Goal: Task Accomplishment & Management: Manage account settings

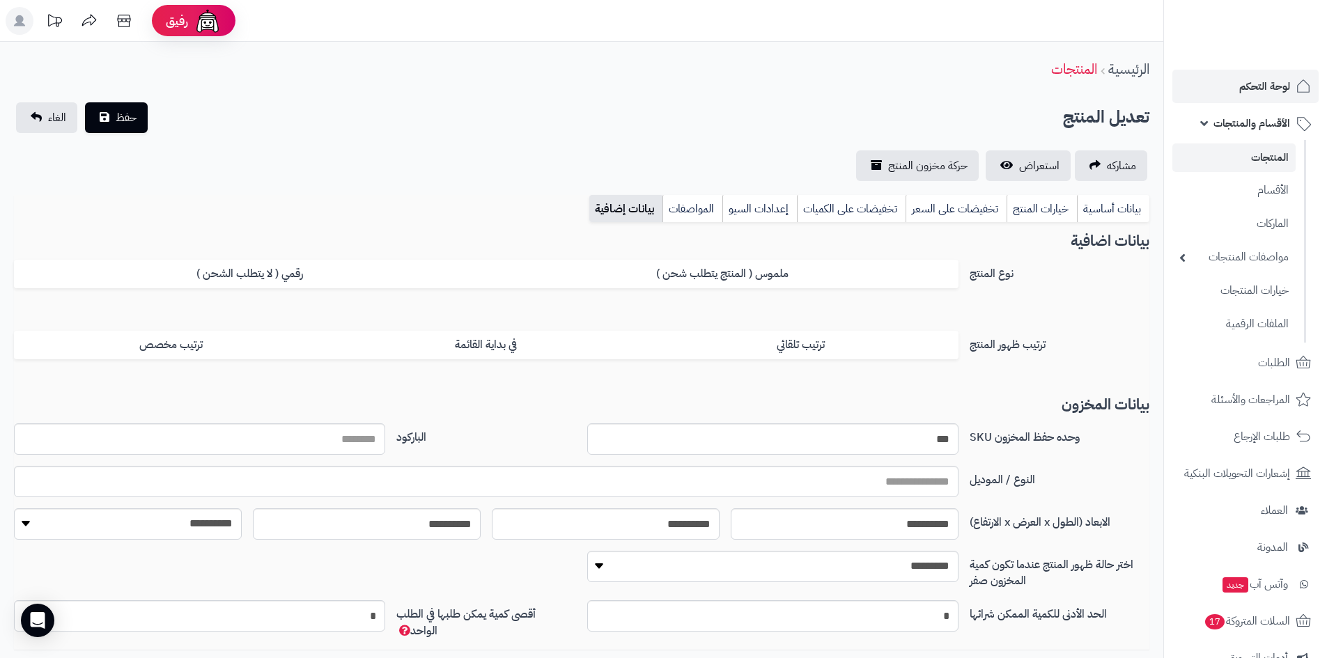
click at [1250, 87] on span "لوحة التحكم" at bounding box center [1264, 87] width 51 height 20
click at [1214, 87] on link "لوحة التحكم" at bounding box center [1246, 86] width 146 height 33
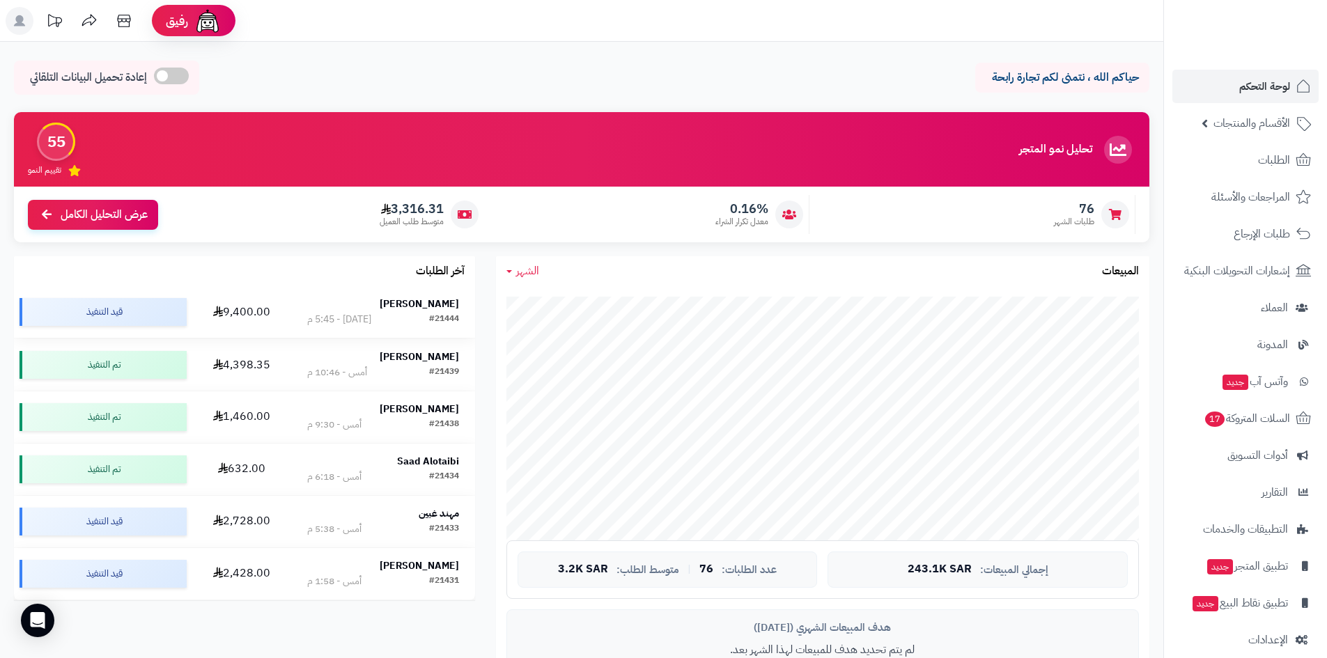
click at [405, 295] on td "Saeed Abdullah #21444 اليوم - 5:45 م" at bounding box center [382, 312] width 183 height 52
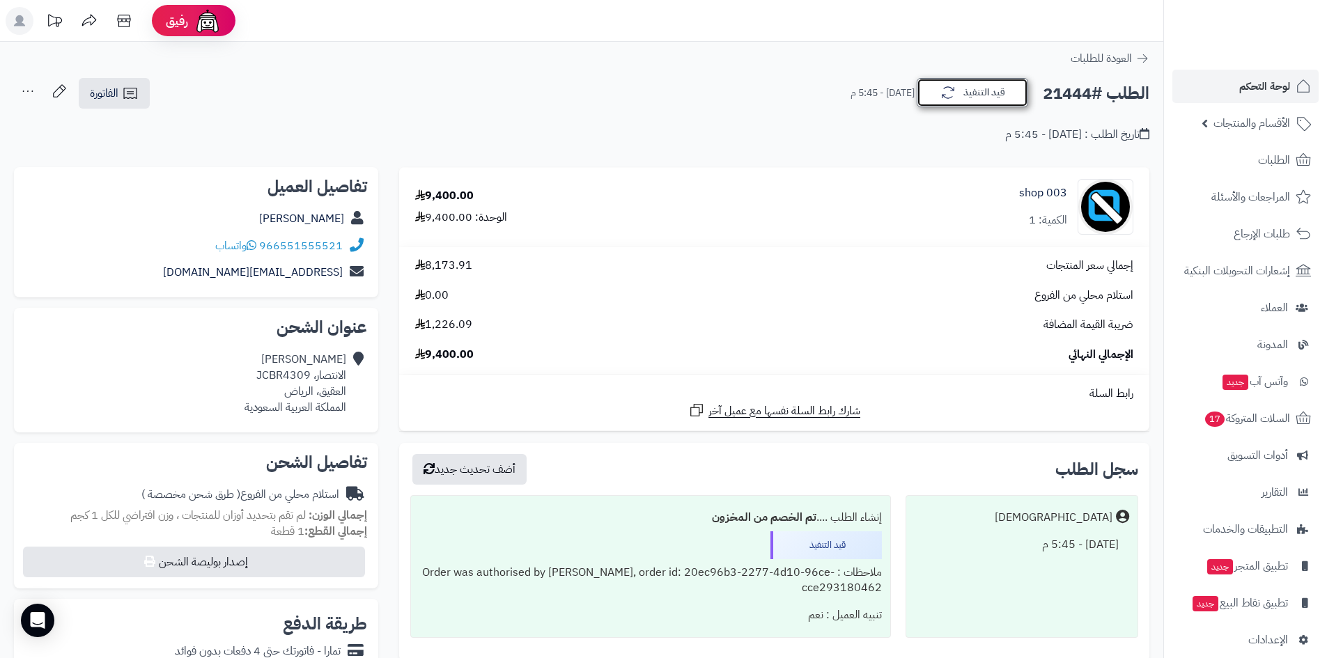
click at [930, 87] on button "قيد التنفيذ" at bounding box center [972, 92] width 111 height 29
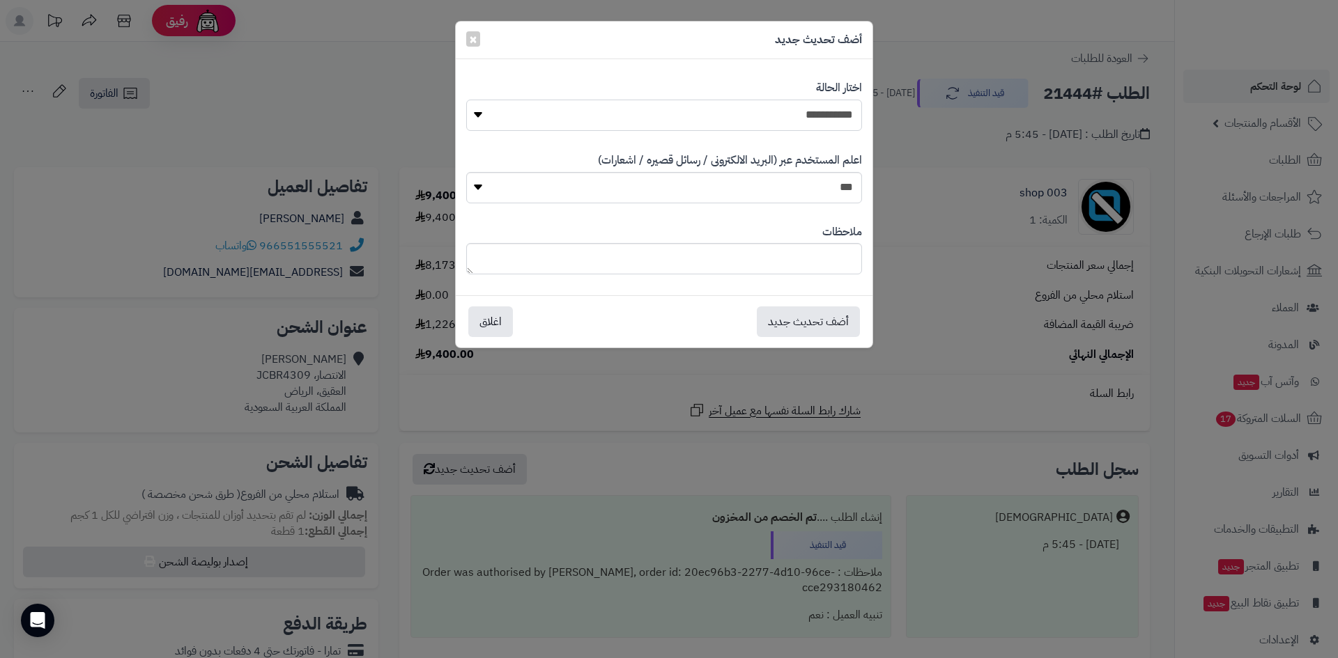
click at [834, 121] on select "**********" at bounding box center [664, 115] width 396 height 31
select select "*"
click at [466, 100] on select "**********" at bounding box center [664, 115] width 396 height 31
click at [815, 324] on button "أضف تحديث جديد" at bounding box center [808, 321] width 103 height 31
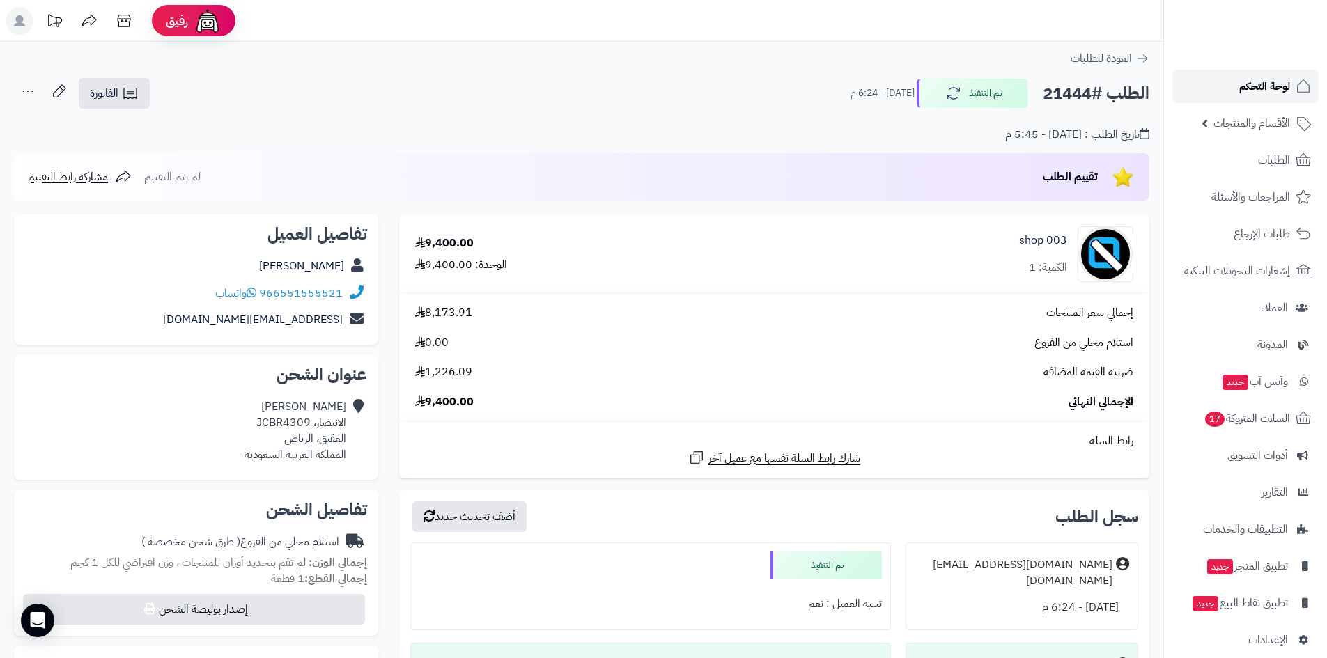
click at [1280, 89] on span "لوحة التحكم" at bounding box center [1264, 87] width 51 height 20
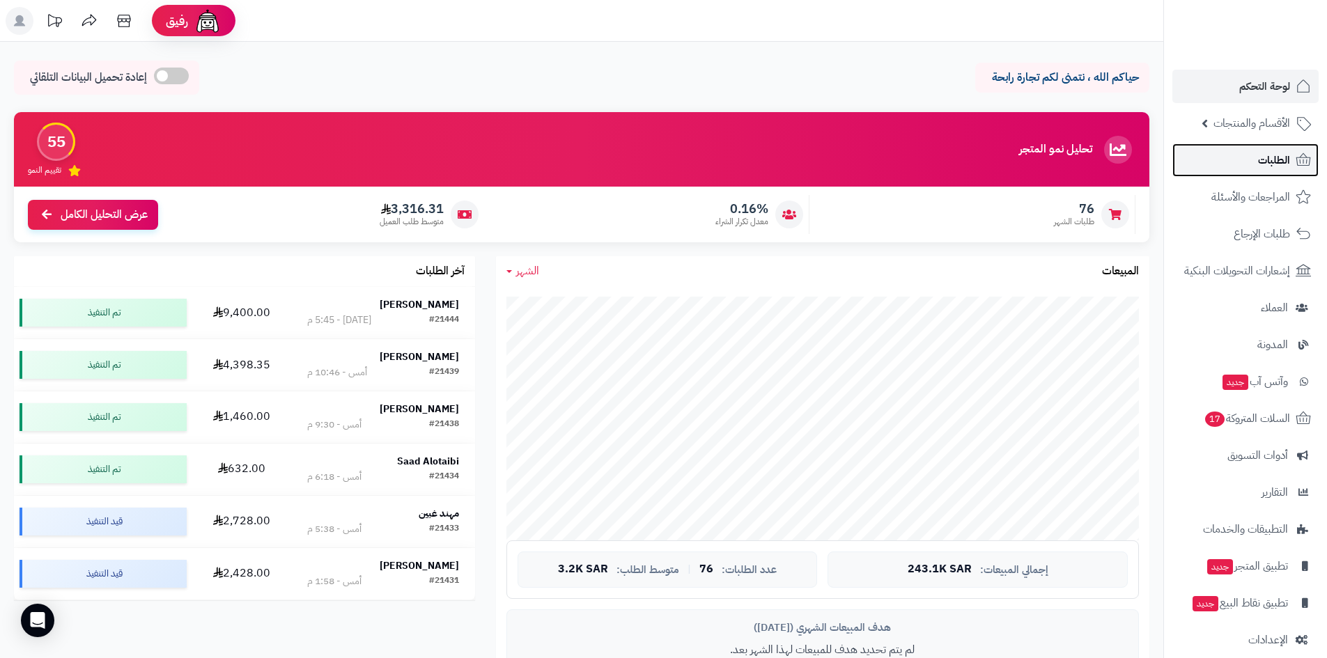
click at [1212, 173] on link "الطلبات" at bounding box center [1246, 160] width 146 height 33
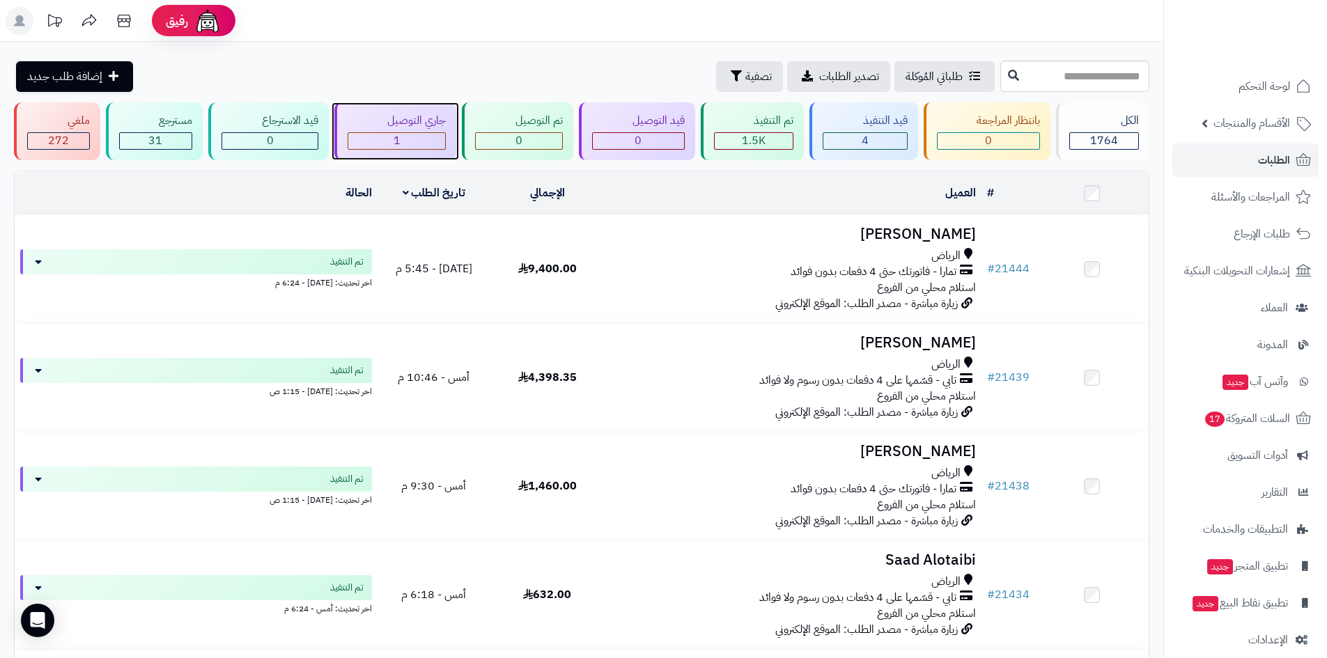
click at [420, 146] on div "1" at bounding box center [397, 141] width 98 height 16
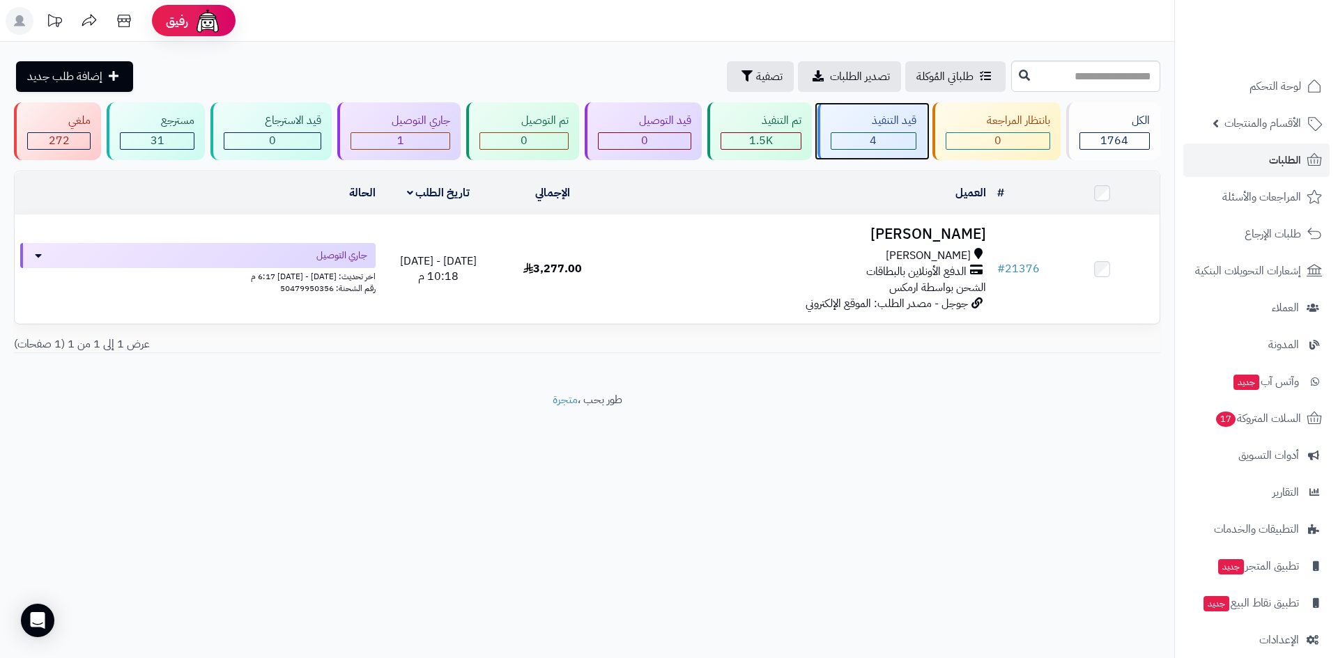
click at [858, 133] on div "4" at bounding box center [873, 141] width 84 height 16
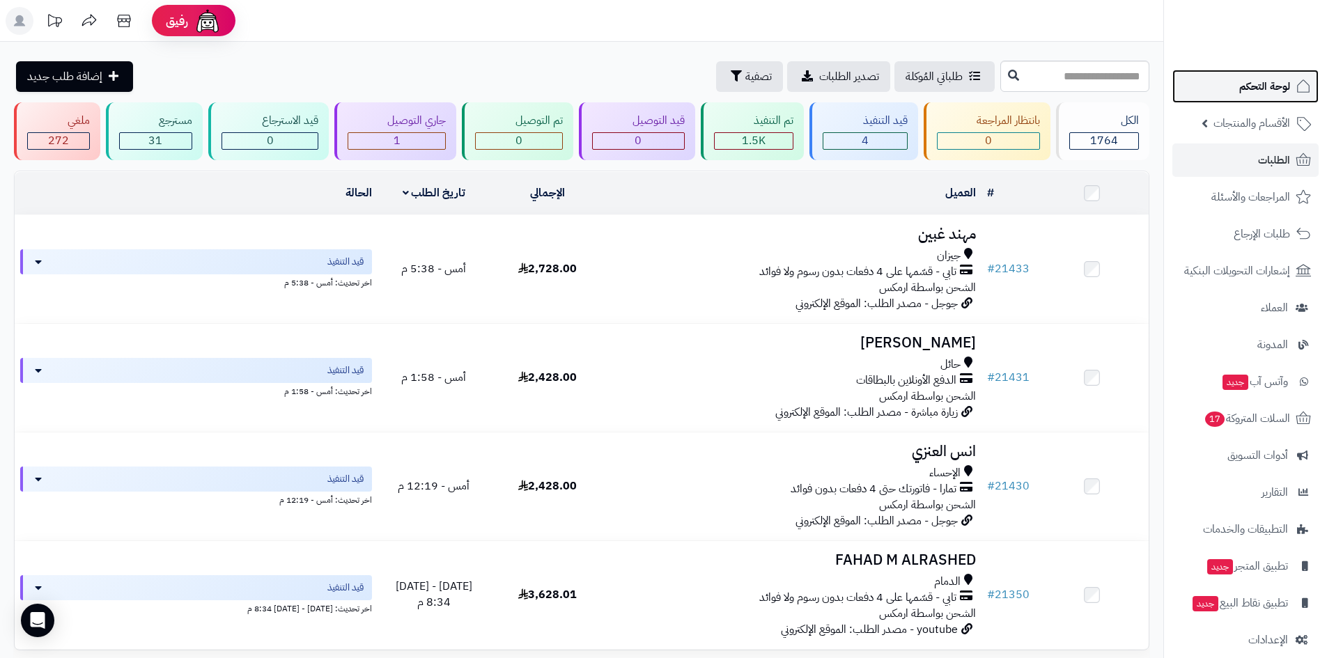
click at [1241, 81] on span "لوحة التحكم" at bounding box center [1264, 87] width 51 height 20
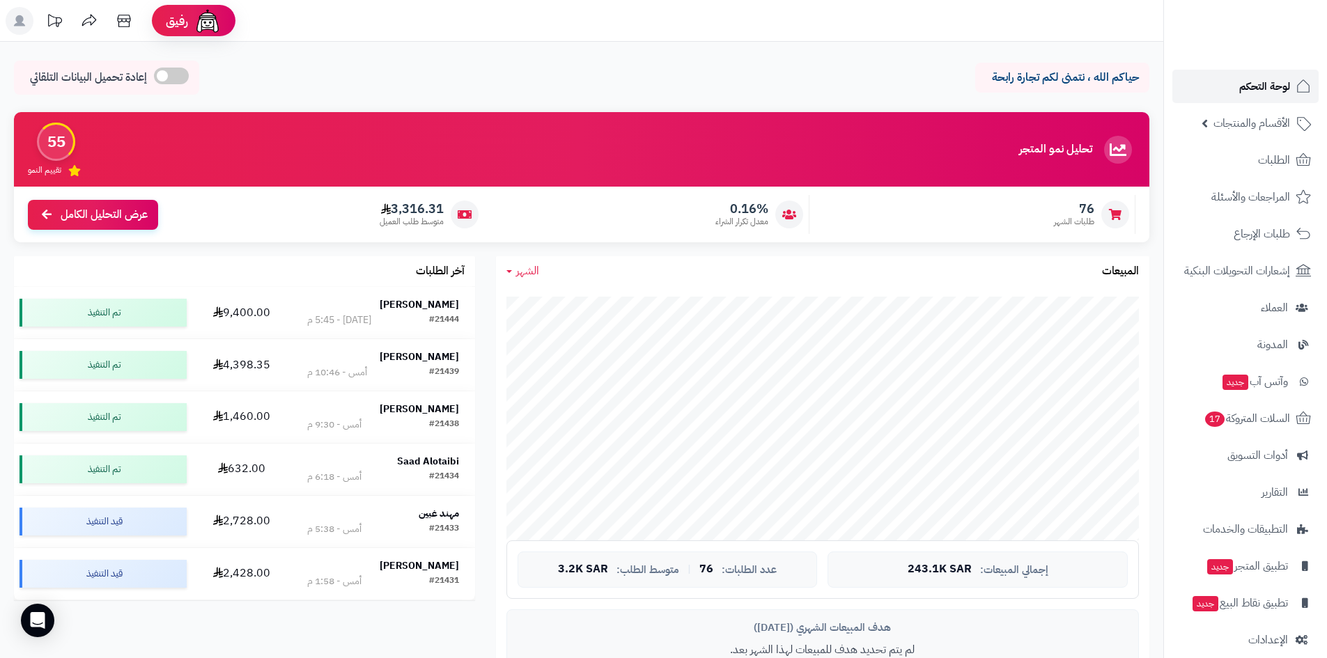
click at [1207, 95] on link "لوحة التحكم" at bounding box center [1246, 86] width 146 height 33
click at [1223, 65] on nav "لوحة التحكم الأقسام والمنتجات المنتجات الأقسام الماركات مواصفات المنتجات مواصفا…" at bounding box center [1246, 346] width 164 height 658
click at [1222, 82] on link "لوحة التحكم" at bounding box center [1246, 86] width 146 height 33
click at [1244, 93] on span "لوحة التحكم" at bounding box center [1264, 87] width 51 height 20
click at [1272, 157] on span "الطلبات" at bounding box center [1274, 160] width 32 height 20
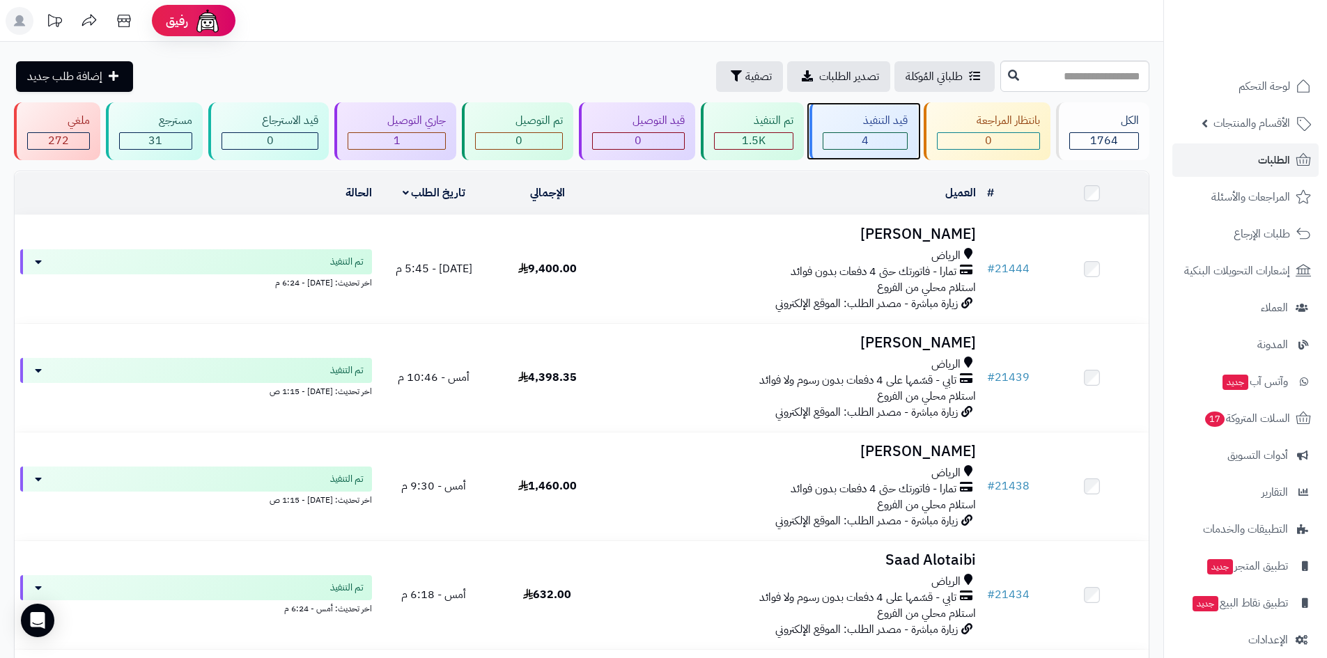
click at [866, 142] on span "4" at bounding box center [865, 140] width 7 height 17
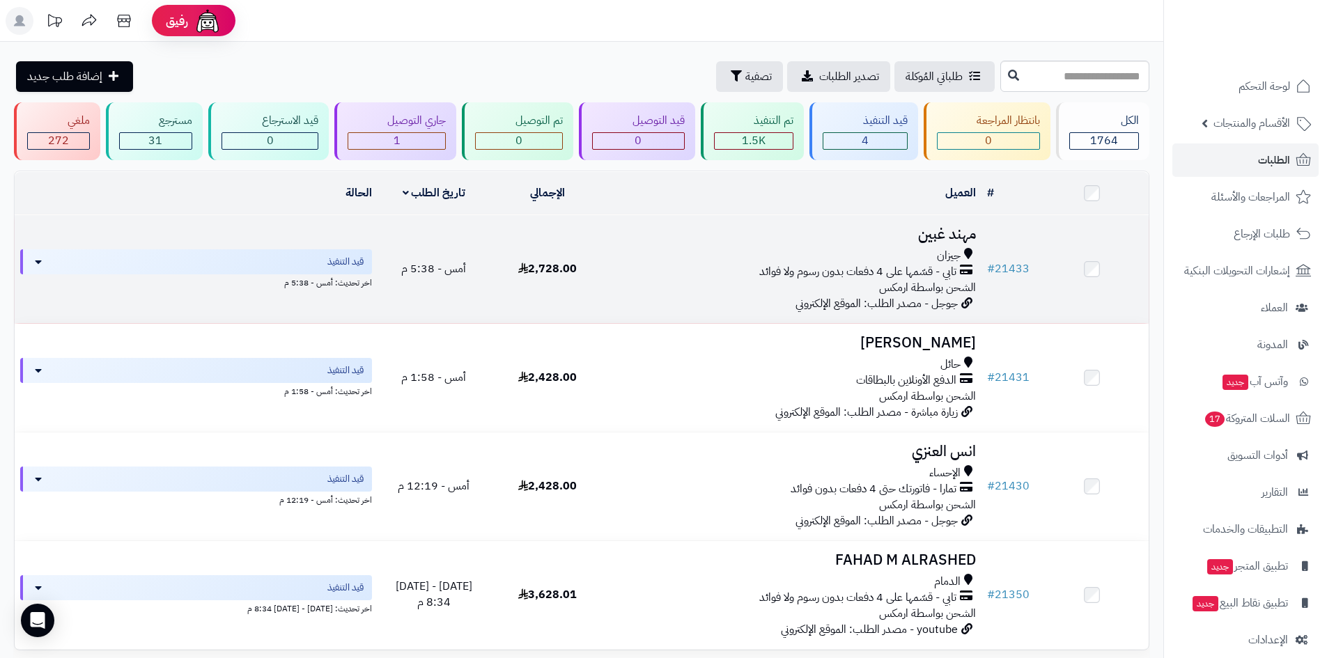
click at [933, 236] on h3 "مهند غبين" at bounding box center [793, 234] width 366 height 16
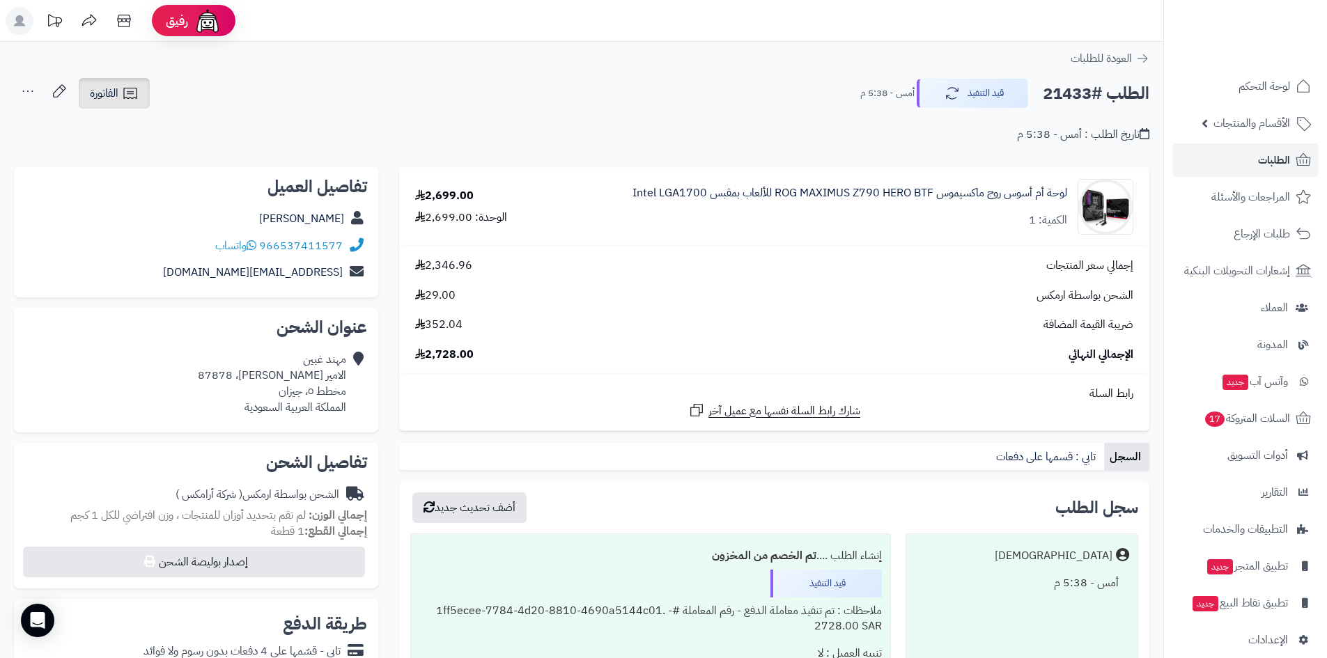
click at [125, 95] on icon at bounding box center [129, 93] width 13 height 11
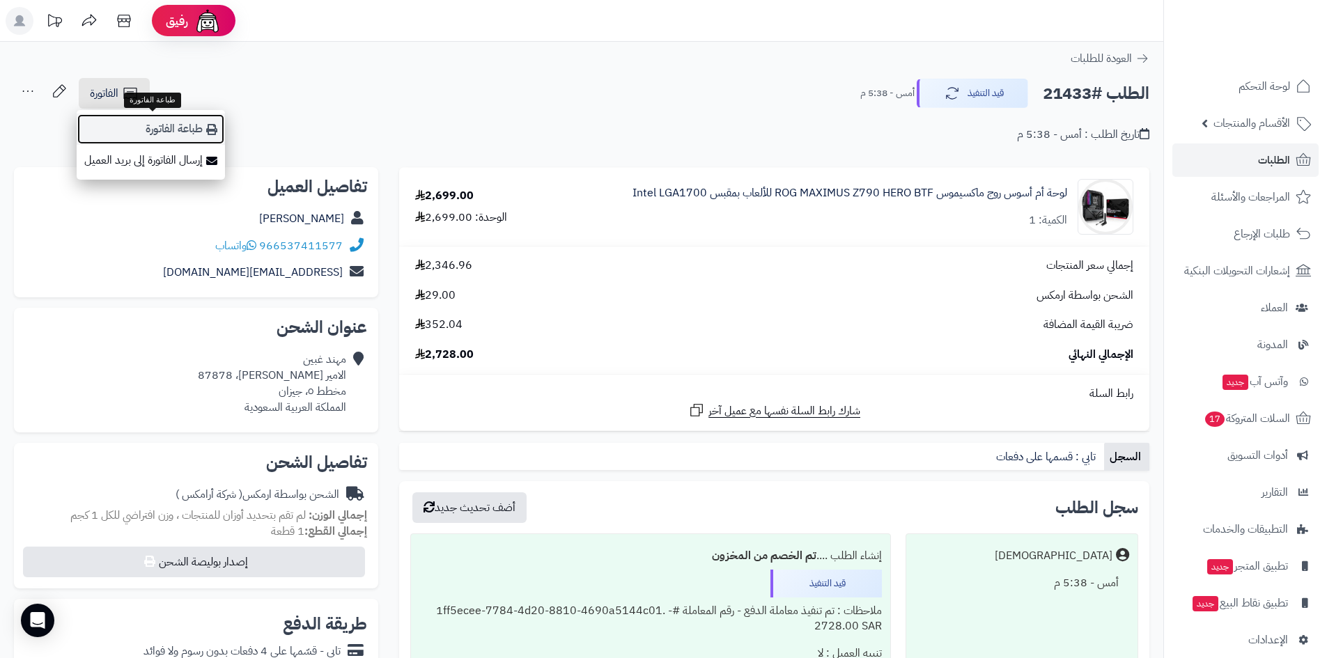
click at [130, 116] on link "طباعة الفاتورة" at bounding box center [151, 129] width 148 height 31
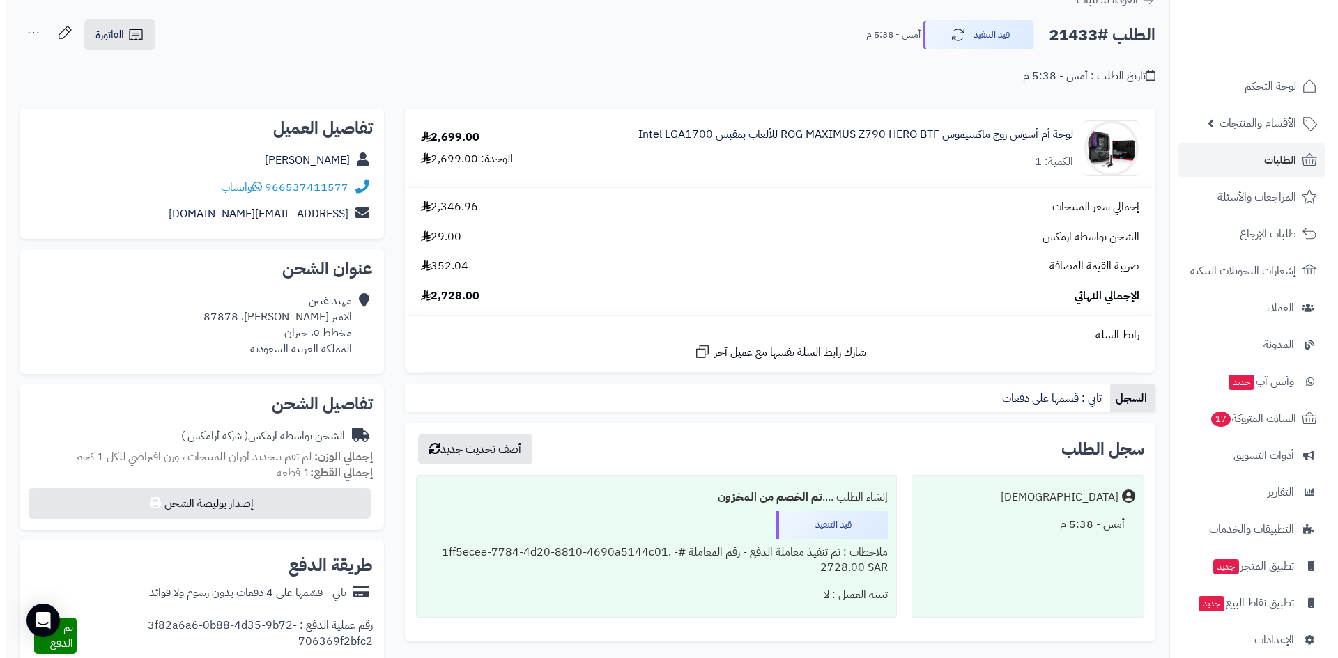
scroll to position [139, 0]
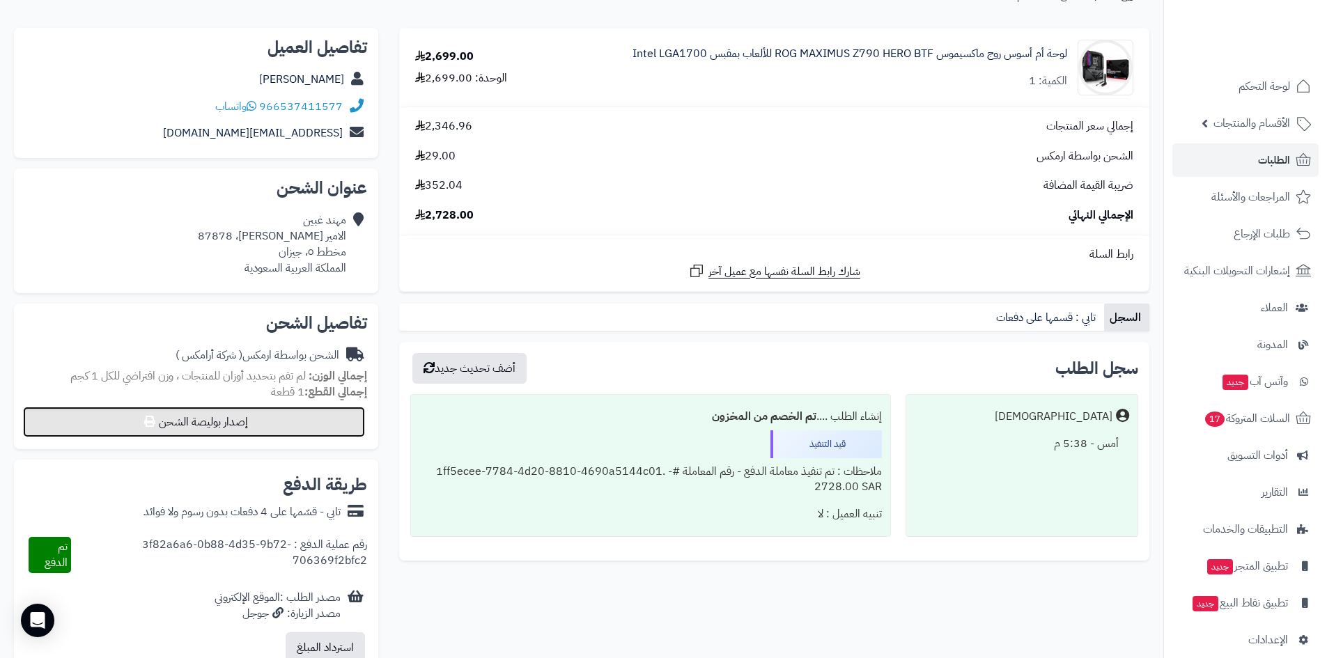
click at [307, 423] on button "إصدار بوليصة الشحن" at bounding box center [194, 422] width 342 height 31
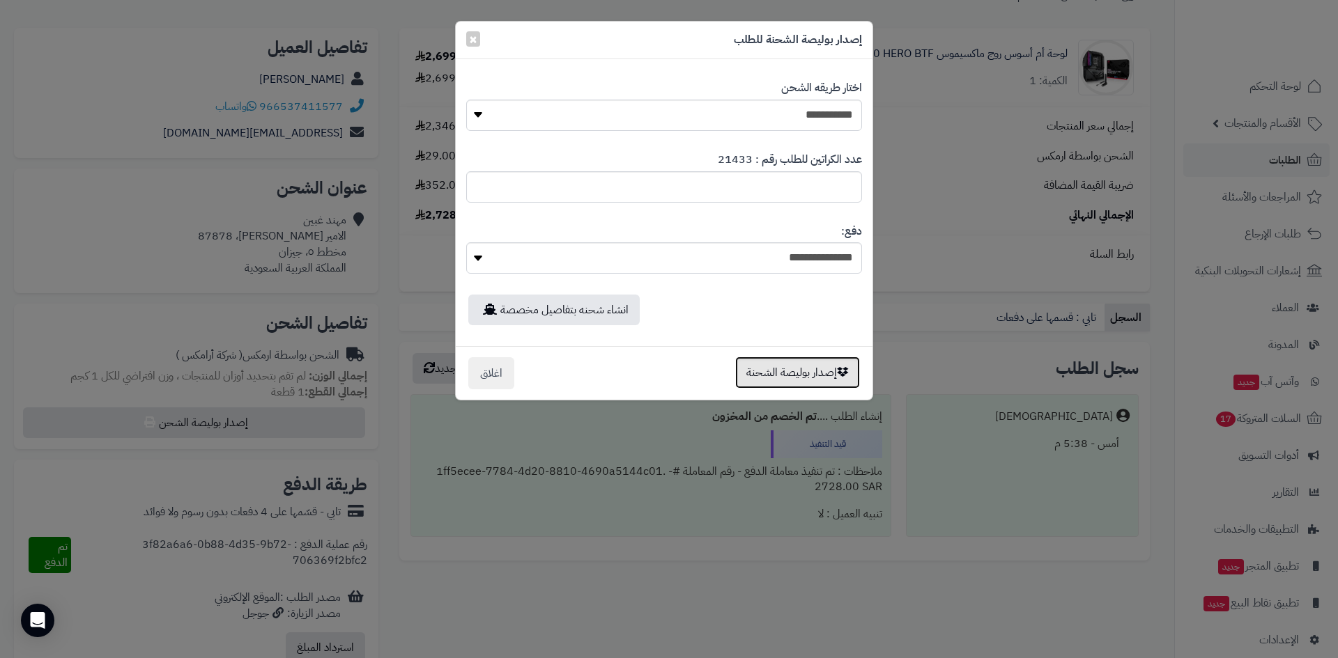
click at [767, 375] on button "إصدار بوليصة الشحنة" at bounding box center [797, 373] width 125 height 32
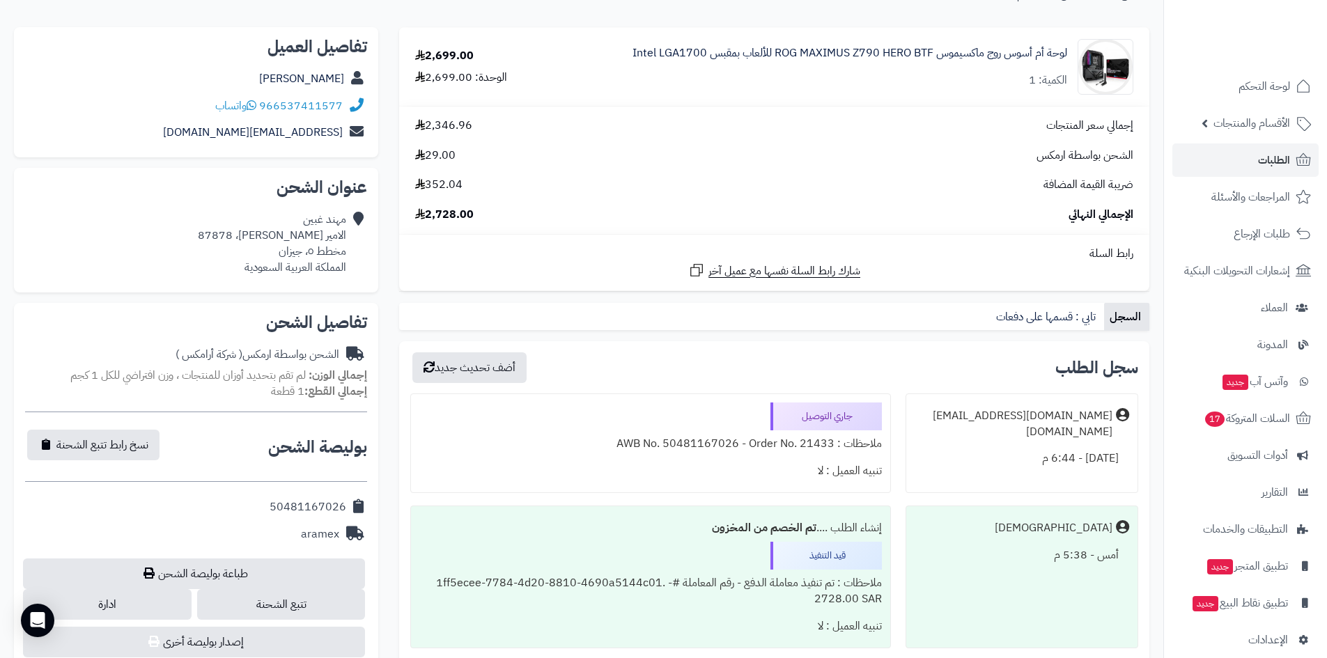
scroll to position [140, 0]
click at [1253, 75] on link "لوحة التحكم" at bounding box center [1246, 86] width 146 height 33
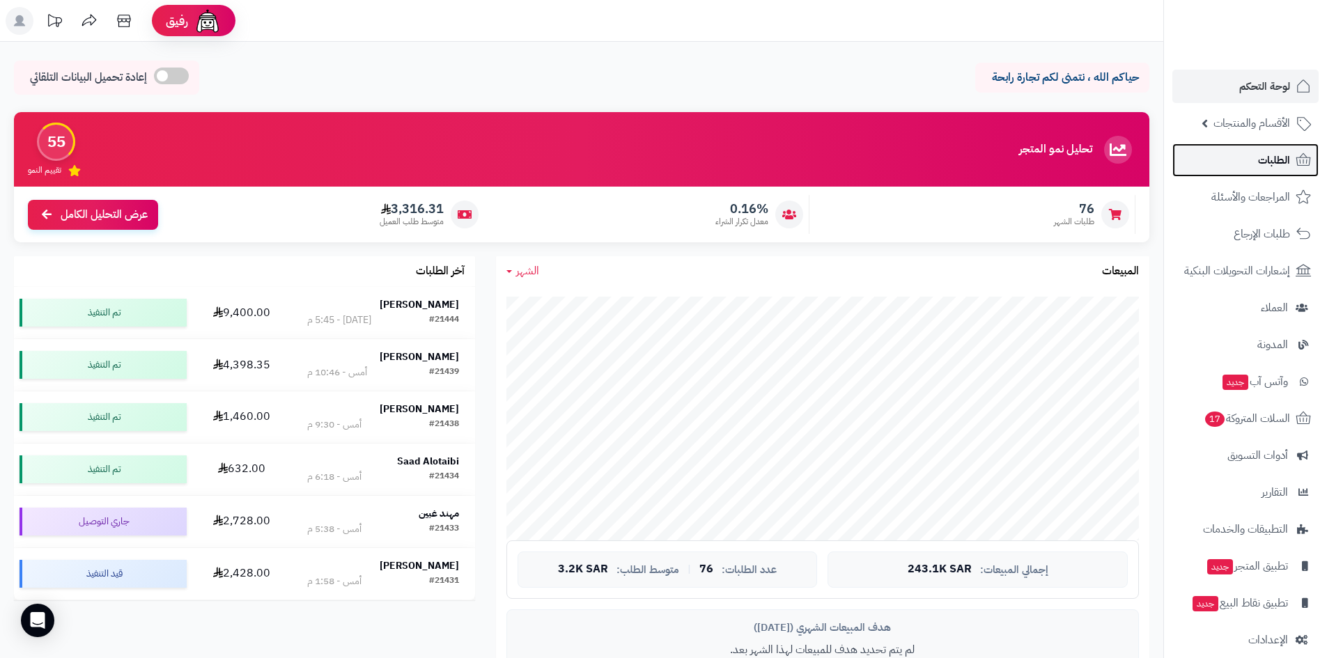
click at [1271, 165] on span "الطلبات" at bounding box center [1274, 160] width 32 height 20
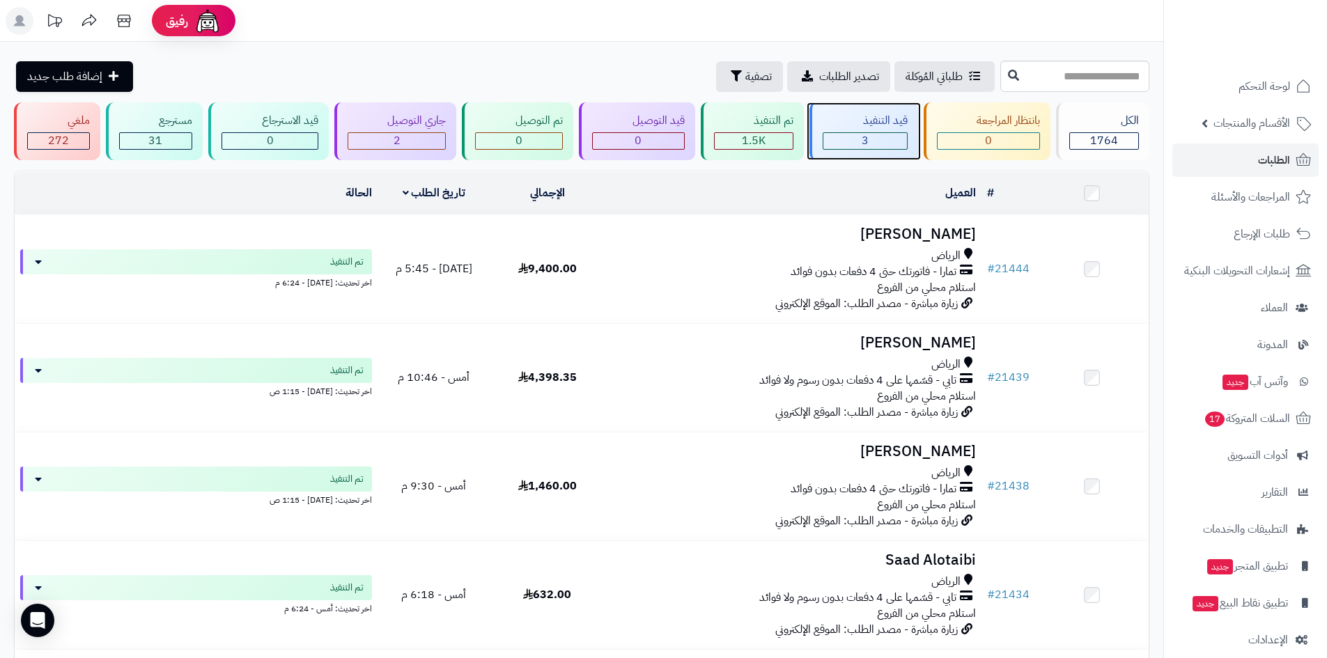
click at [878, 139] on div "3" at bounding box center [866, 141] width 84 height 16
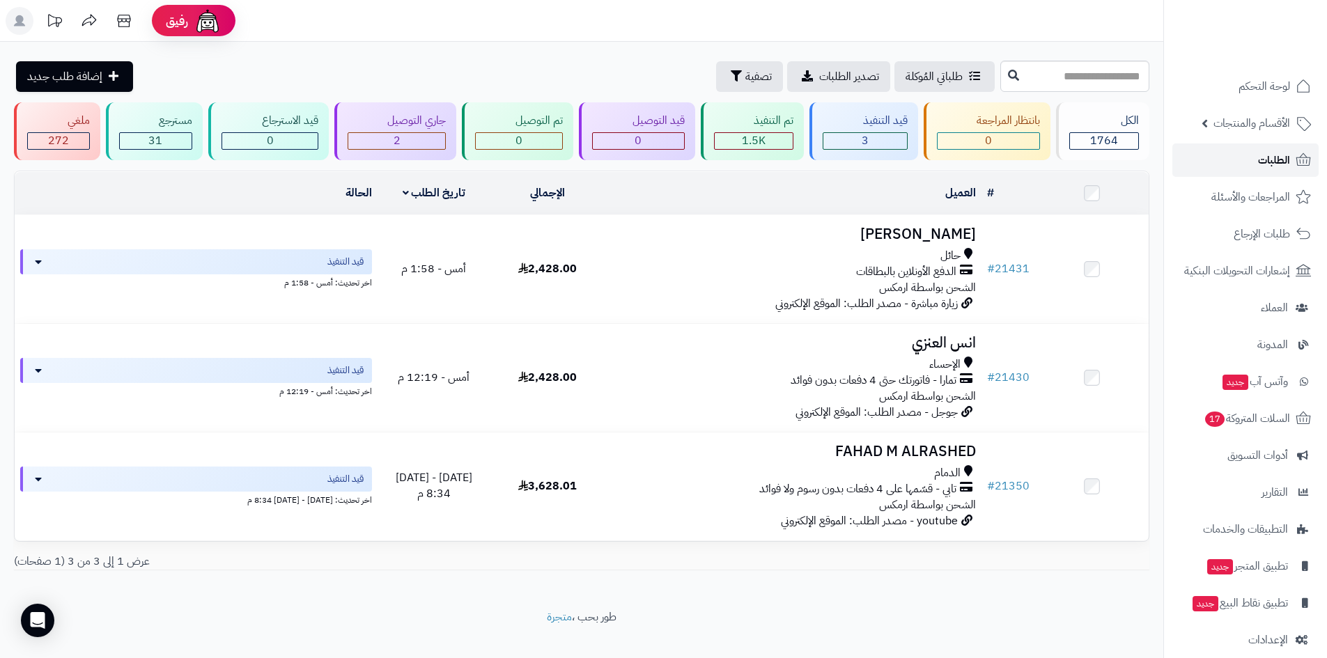
click at [1241, 156] on link "الطلبات" at bounding box center [1246, 160] width 146 height 33
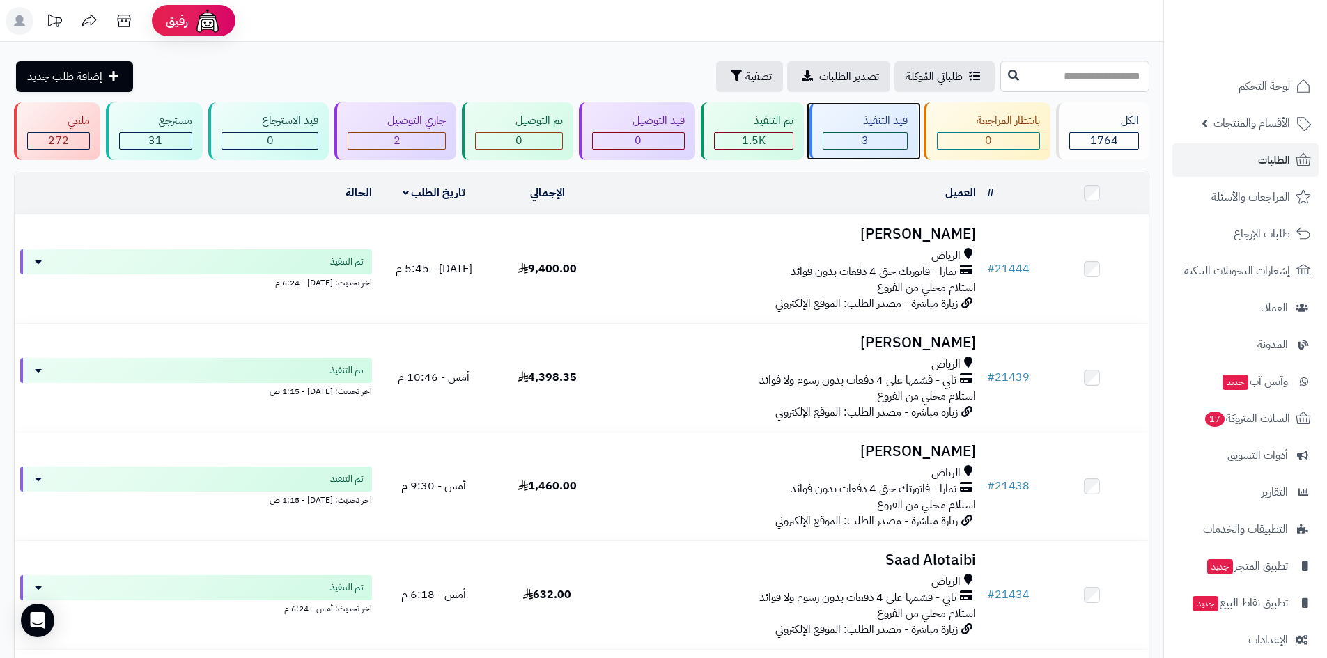
click at [870, 141] on div "3" at bounding box center [866, 141] width 84 height 16
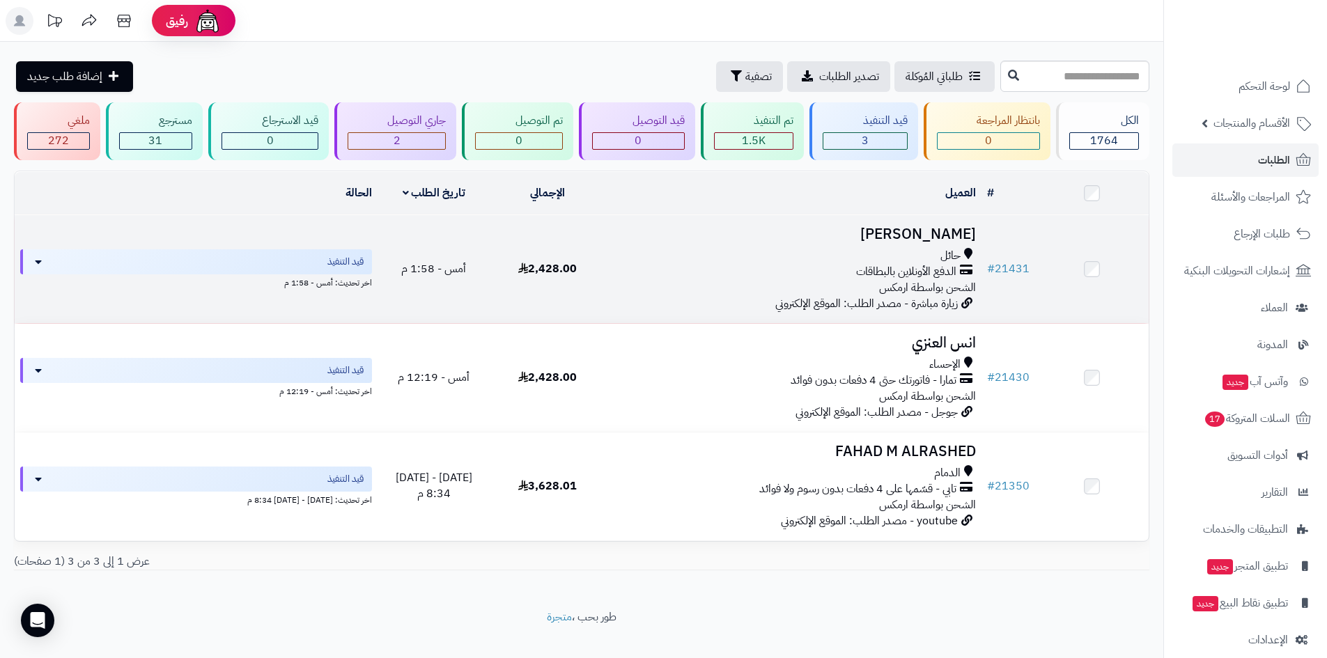
click at [908, 230] on h3 "فهد الشمري" at bounding box center [793, 234] width 366 height 16
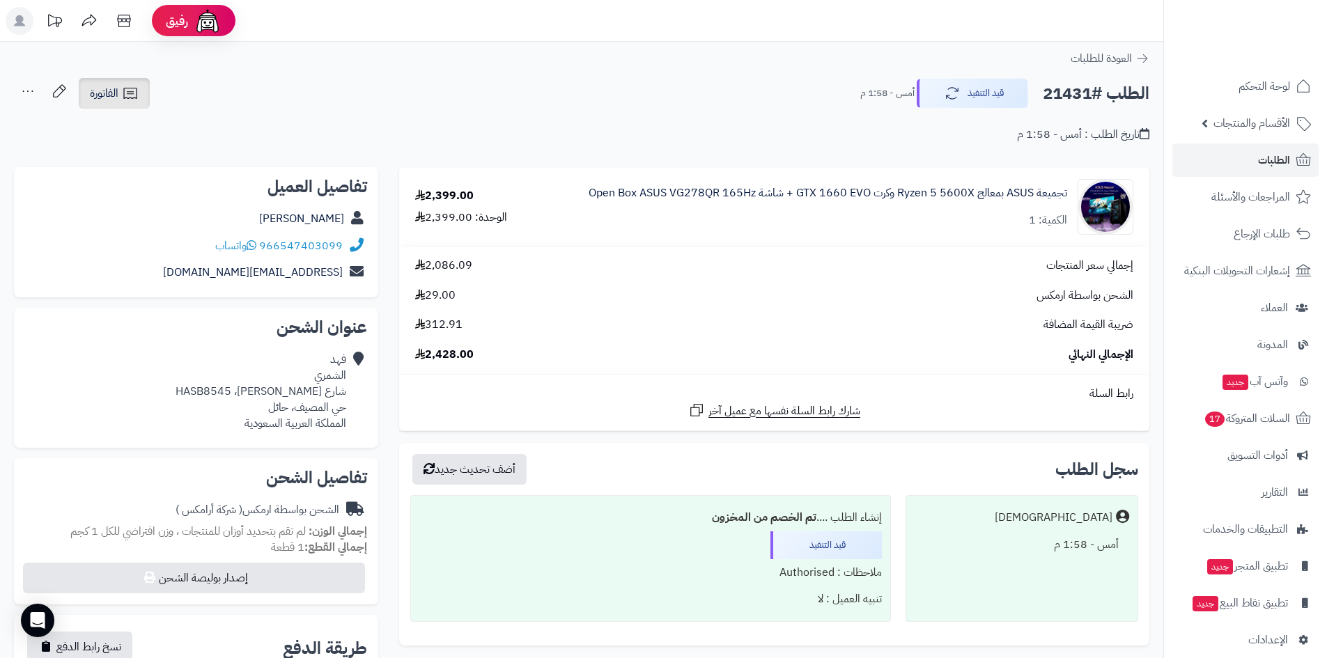
click at [118, 100] on span "الفاتورة" at bounding box center [104, 93] width 29 height 17
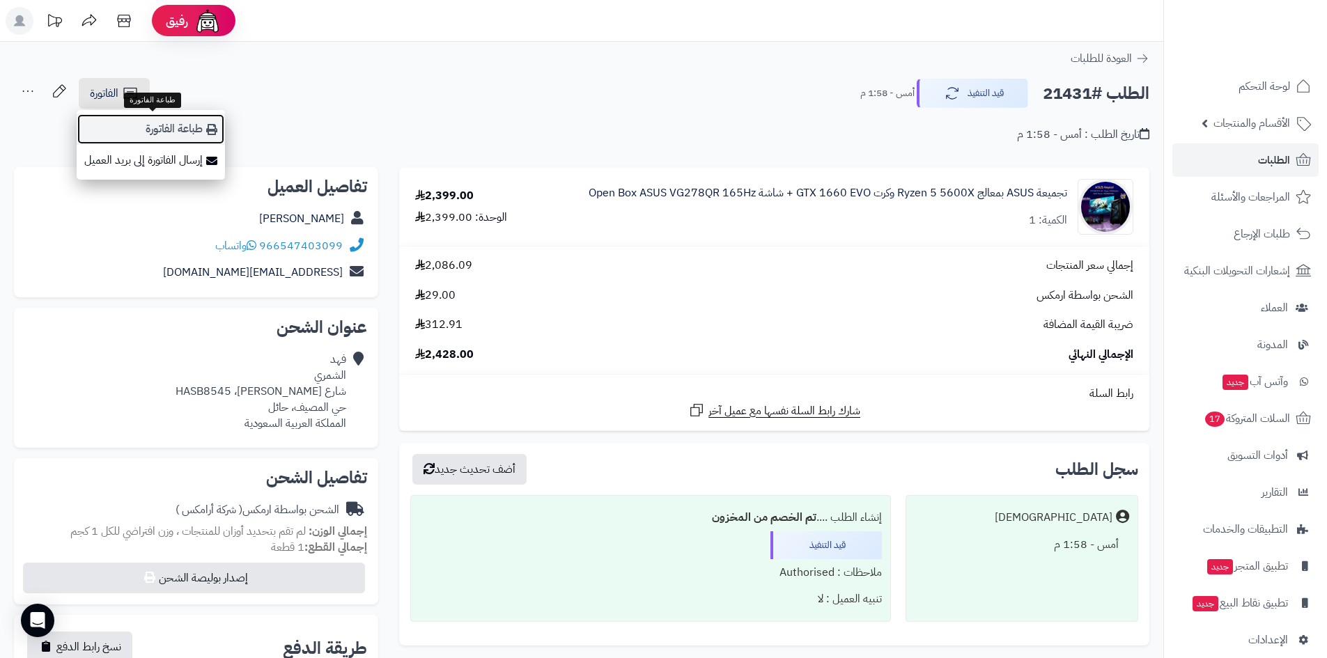
click at [173, 139] on link "طباعة الفاتورة" at bounding box center [151, 129] width 148 height 31
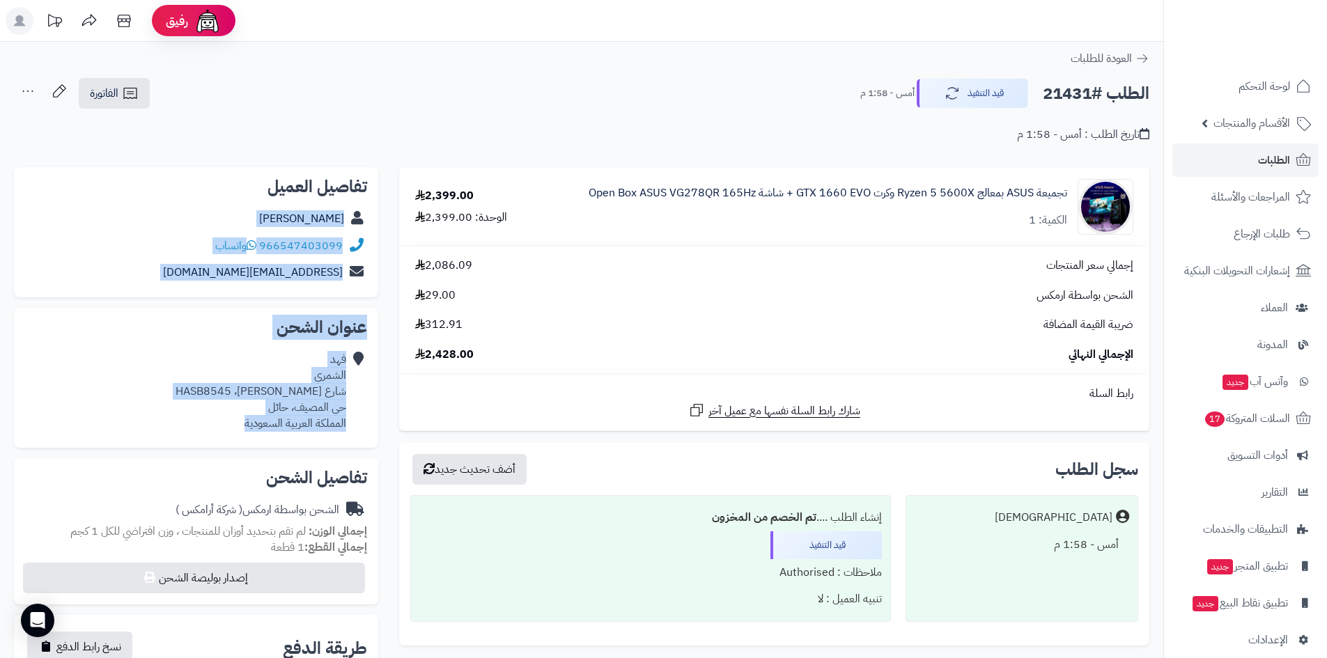
drag, startPoint x: 237, startPoint y: 428, endPoint x: 366, endPoint y: 224, distance: 242.0
click at [366, 224] on div "**********" at bounding box center [195, 575] width 385 height 817
copy div "فهد الشمري 966547403099 واتساب lafahad1422@gmail.com عنوان الشحن فهد الشمري شار…"
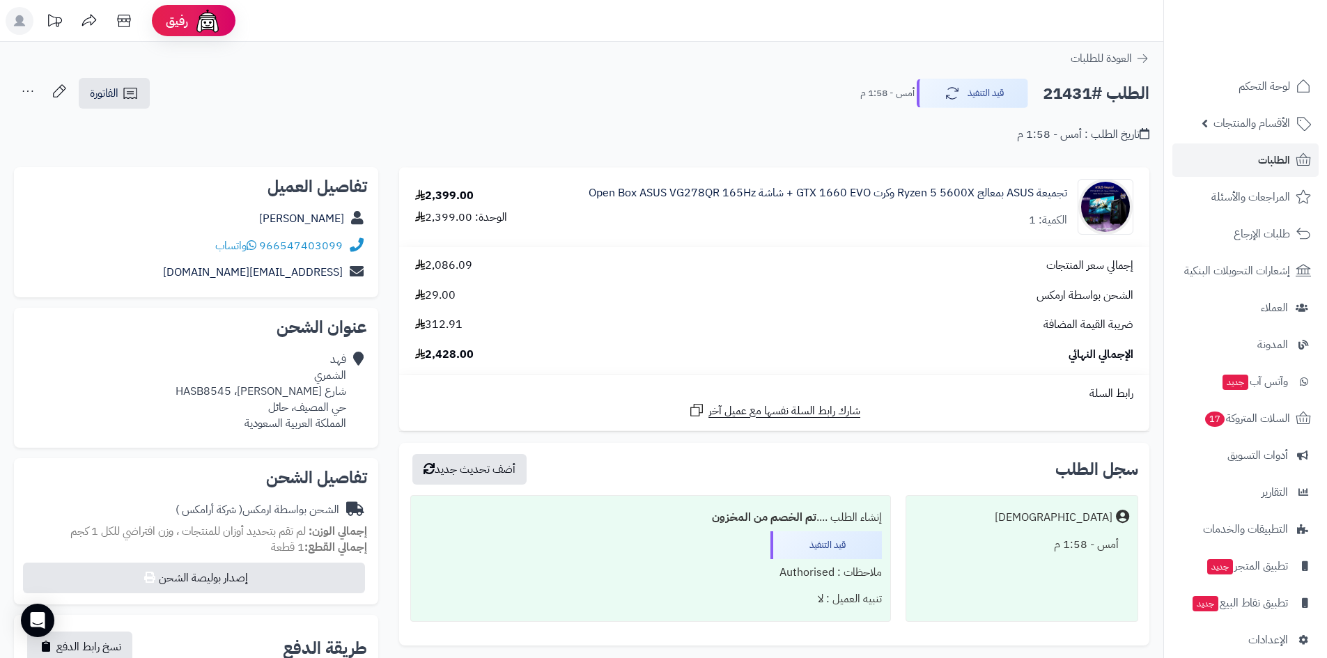
click at [654, 98] on div "الطلب #21431 قيد التنفيذ أمس - 1:58 م الفاتورة طباعة الفاتورة إرسال الفاتورة إل…" at bounding box center [582, 93] width 1136 height 33
click at [945, 97] on icon "button" at bounding box center [948, 92] width 17 height 17
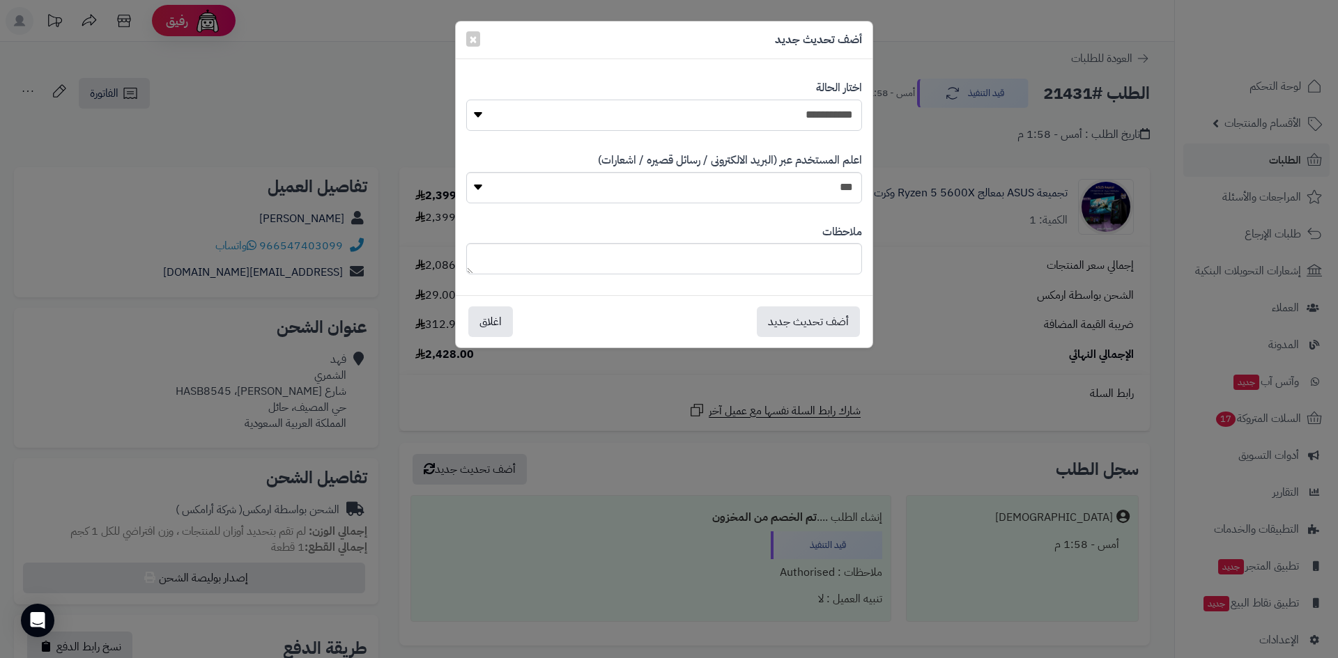
drag, startPoint x: 804, startPoint y: 105, endPoint x: 798, endPoint y: 123, distance: 18.5
click at [804, 105] on select "**********" at bounding box center [664, 115] width 396 height 31
select select "**"
click at [466, 100] on select "**********" at bounding box center [664, 115] width 396 height 31
click at [819, 305] on div "أضف تحديث جديد اغلاق" at bounding box center [664, 321] width 417 height 52
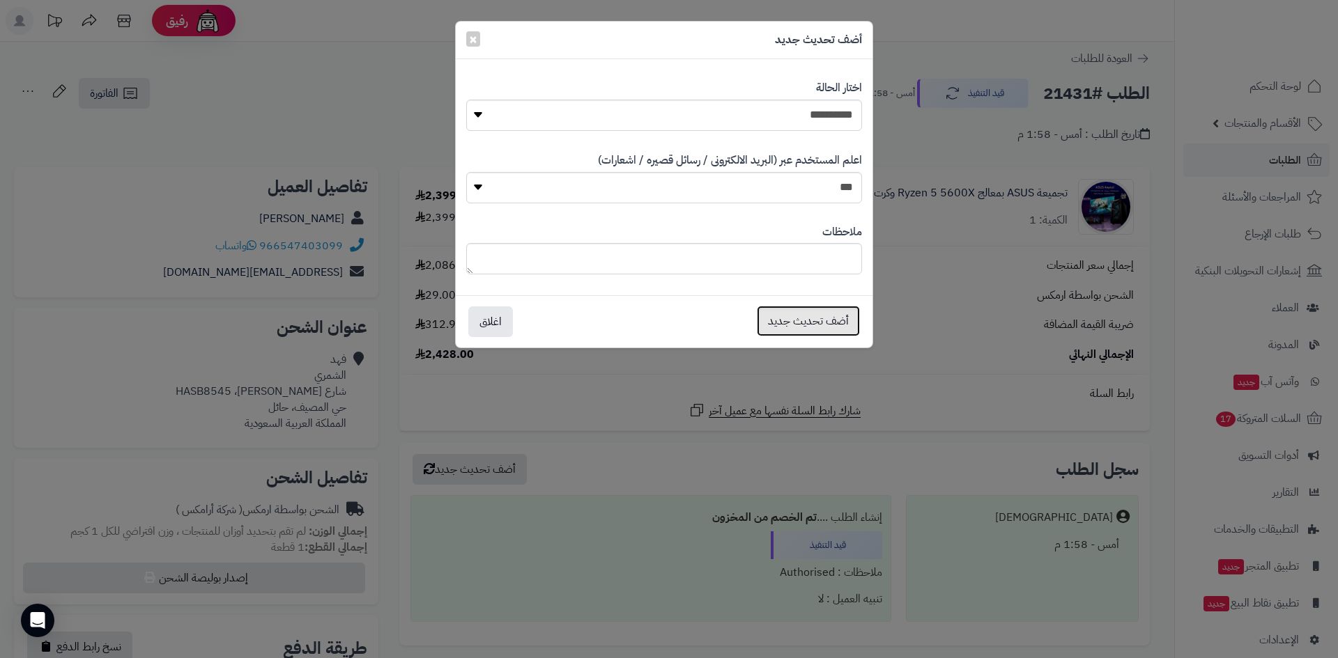
click at [819, 314] on button "أضف تحديث جديد" at bounding box center [808, 321] width 103 height 31
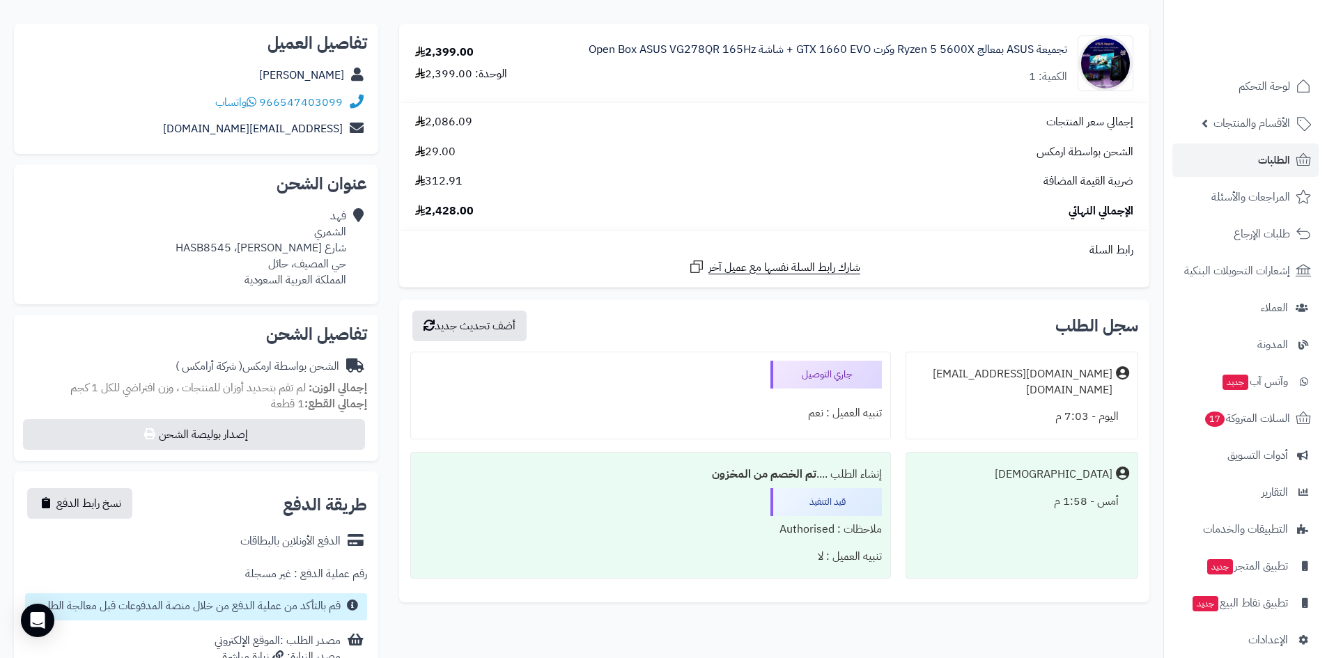
scroll to position [139, 0]
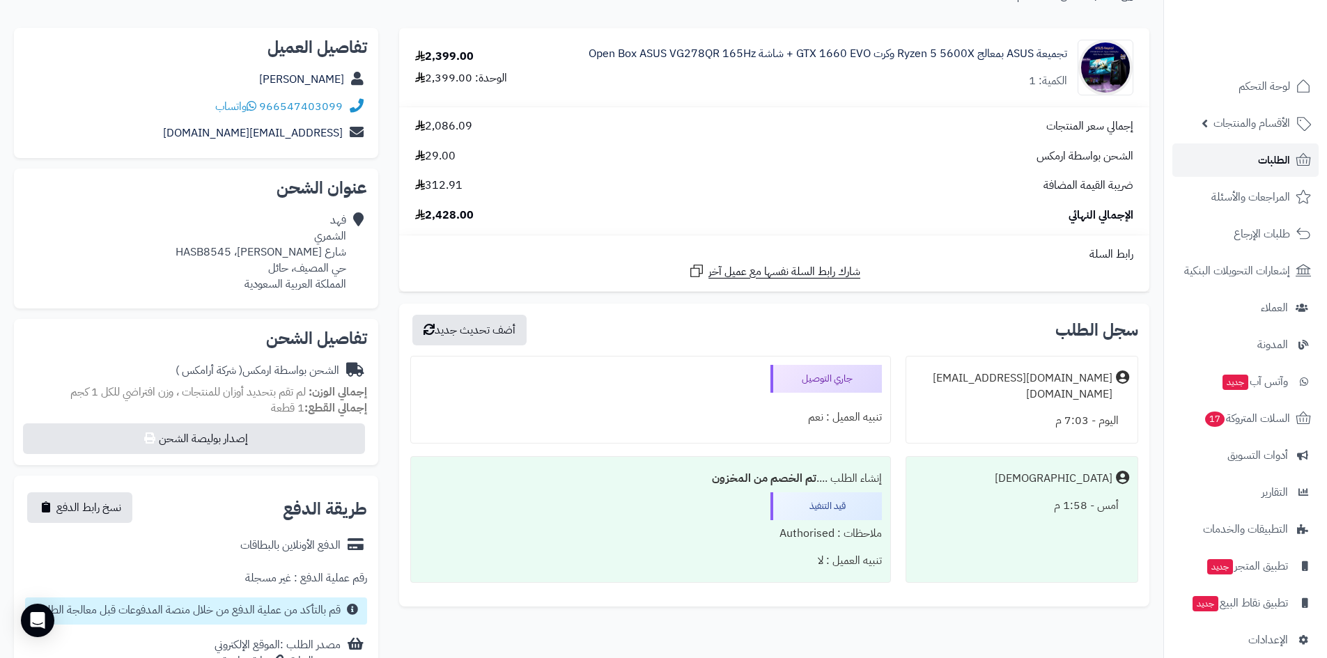
click at [1198, 165] on link "الطلبات" at bounding box center [1246, 160] width 146 height 33
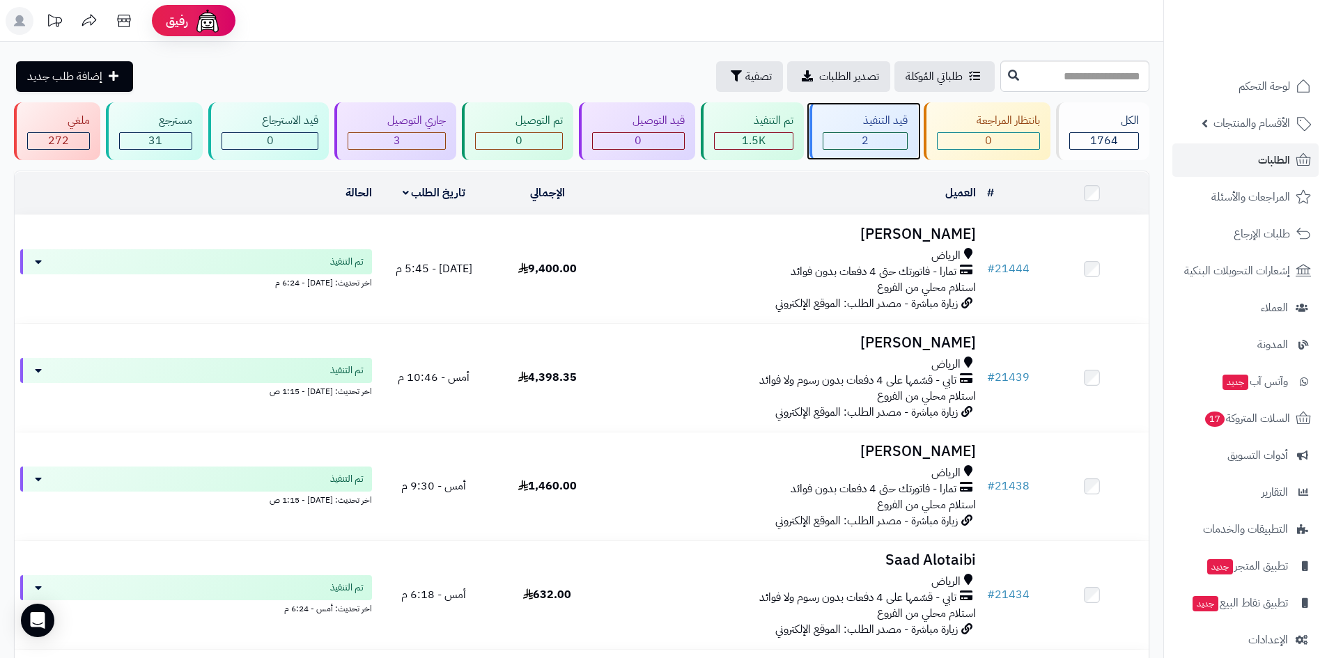
click at [885, 144] on div "2" at bounding box center [866, 141] width 84 height 16
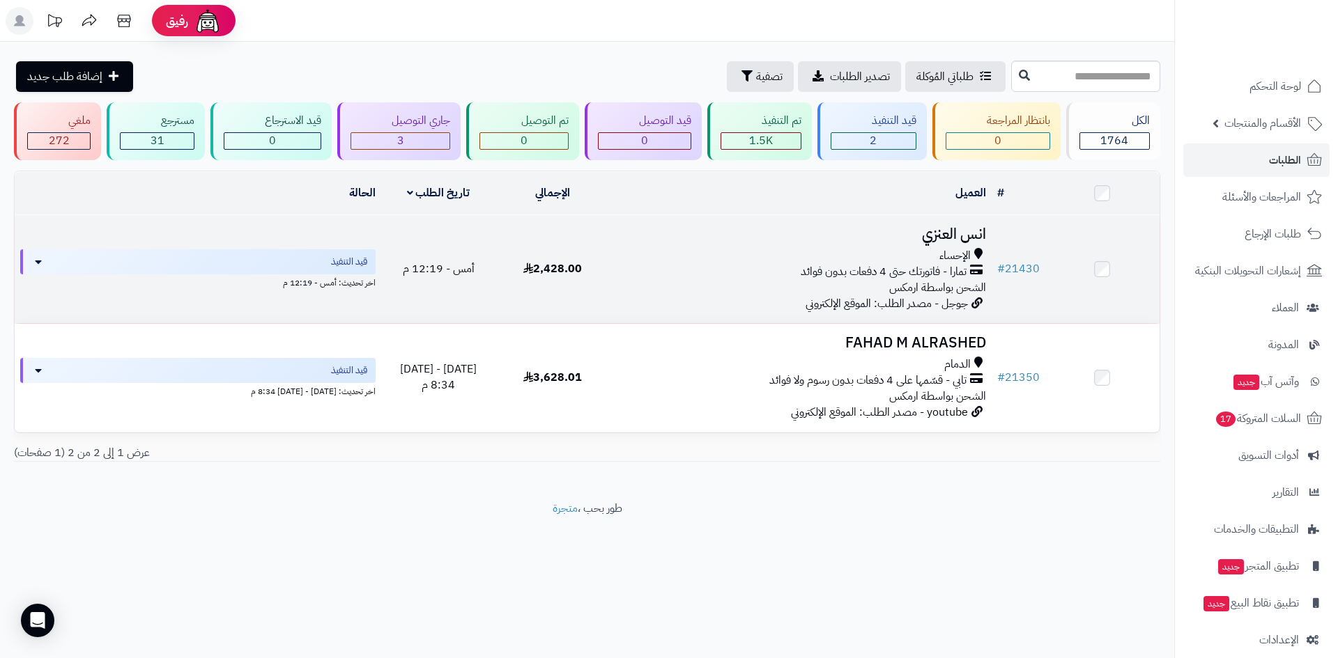
click at [928, 227] on h3 "انس العنزي" at bounding box center [801, 234] width 370 height 16
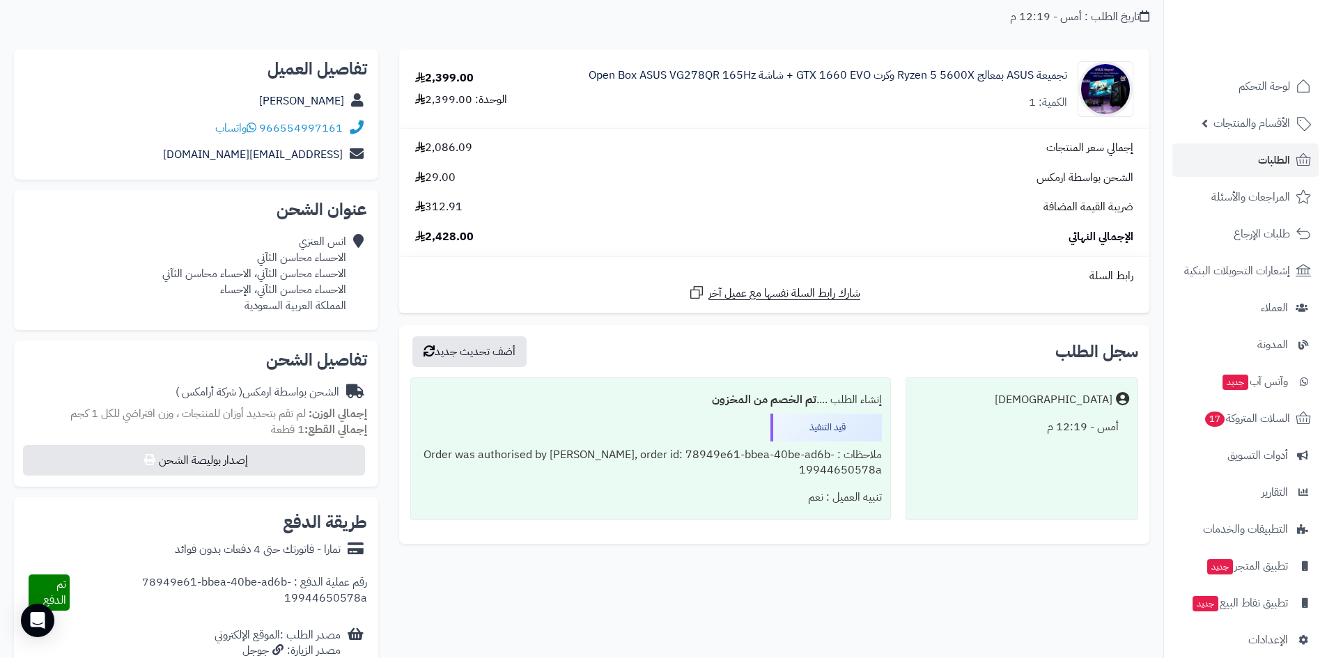
scroll to position [70, 0]
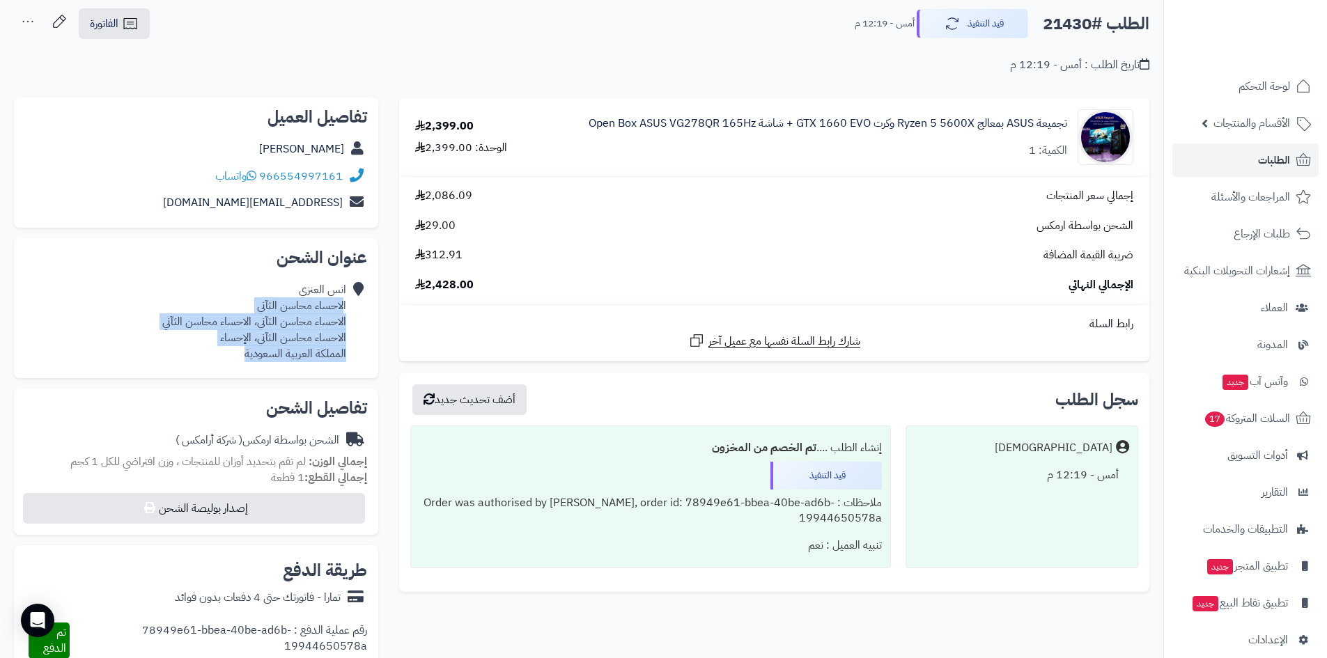
drag, startPoint x: 232, startPoint y: 357, endPoint x: 341, endPoint y: 302, distance: 121.8
click at [343, 300] on div "[PERSON_NAME] الاحساء محاسن الثآني الاحساء محاسن الثآني، الاحساء محاسن الثآني ا…" at bounding box center [254, 321] width 184 height 79
click at [213, 330] on div "[PERSON_NAME] الاحساء محاسن الثآني الاحساء محاسن الثآني، الاحساء محاسن الثآني ا…" at bounding box center [254, 321] width 184 height 79
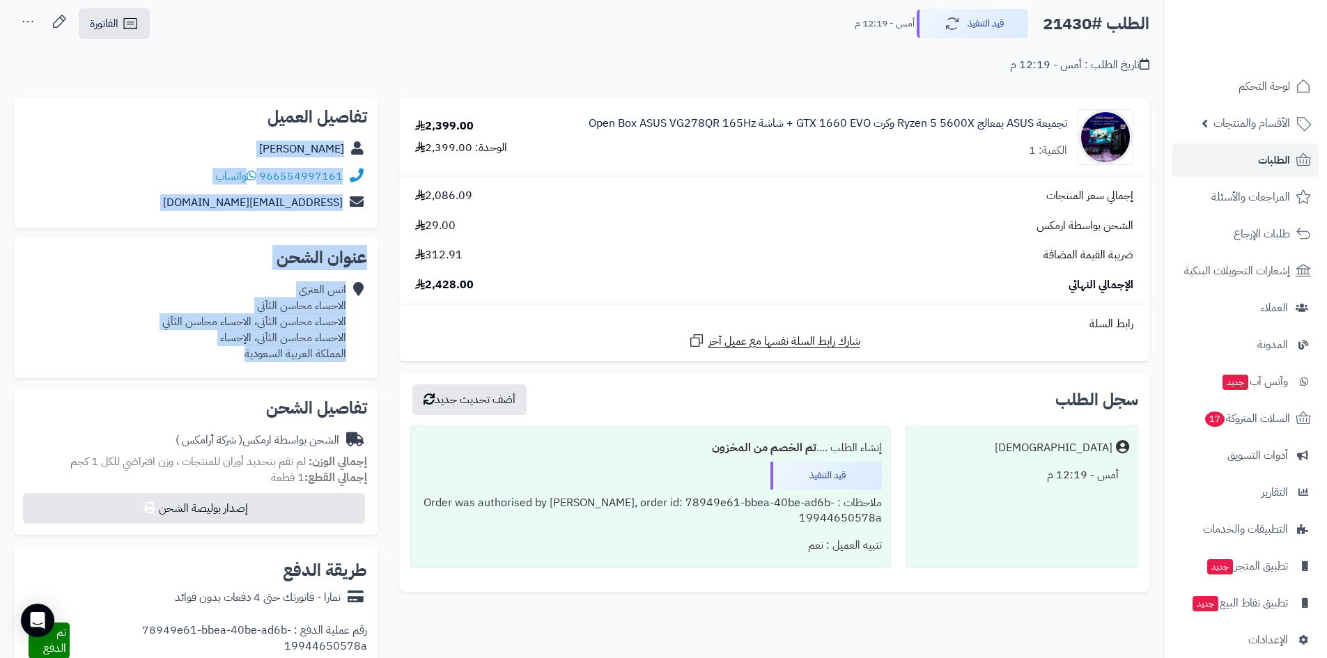
drag, startPoint x: 233, startPoint y: 354, endPoint x: 370, endPoint y: 154, distance: 242.5
click at [370, 154] on div "**********" at bounding box center [195, 512] width 385 height 828
copy div "انس العنزي 966554997161 واتساب anasdd933@gmail.com عنوان الشحن انس العنزي الاحس…"
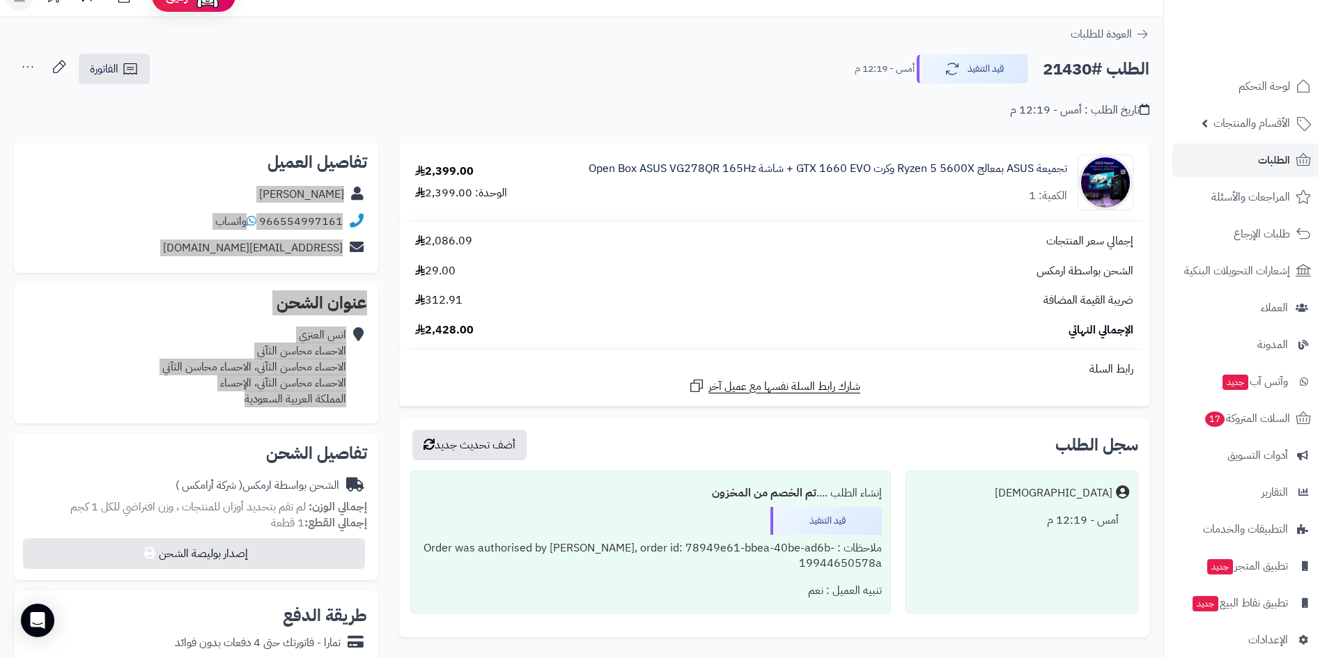
scroll to position [0, 0]
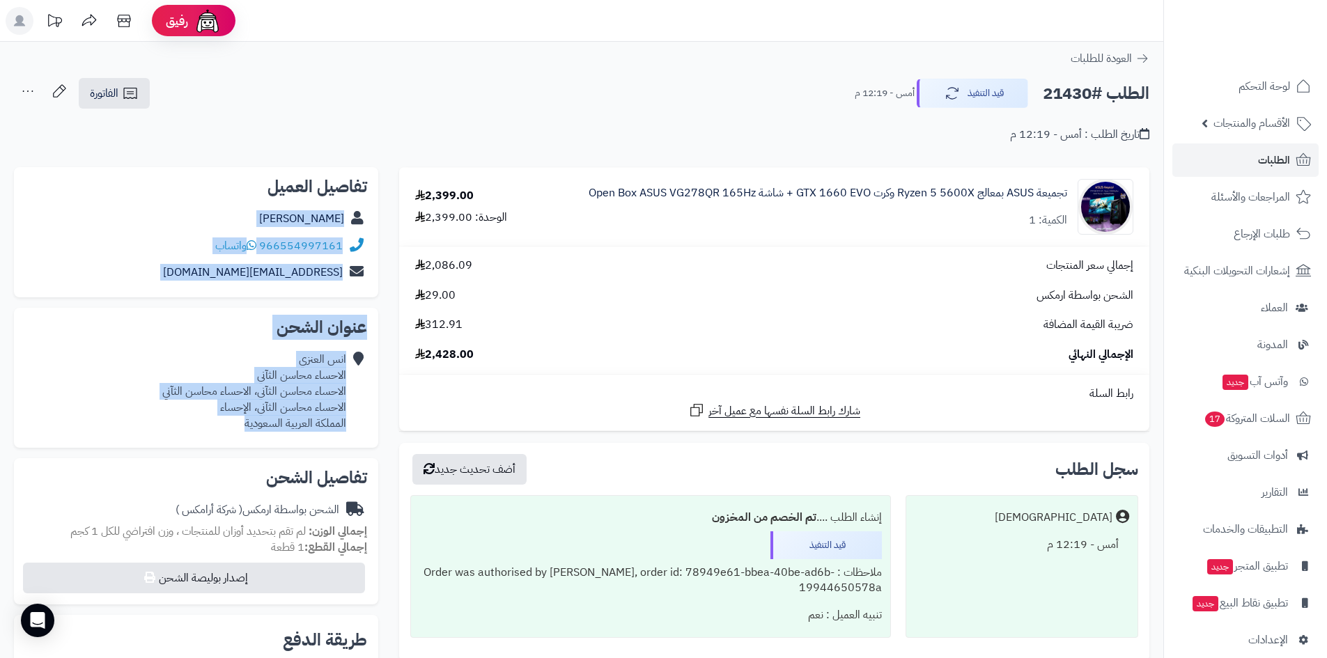
drag, startPoint x: 137, startPoint y: 187, endPoint x: 147, endPoint y: 187, distance: 10.5
click at [137, 187] on h2 "تفاصيل العميل" at bounding box center [196, 186] width 342 height 17
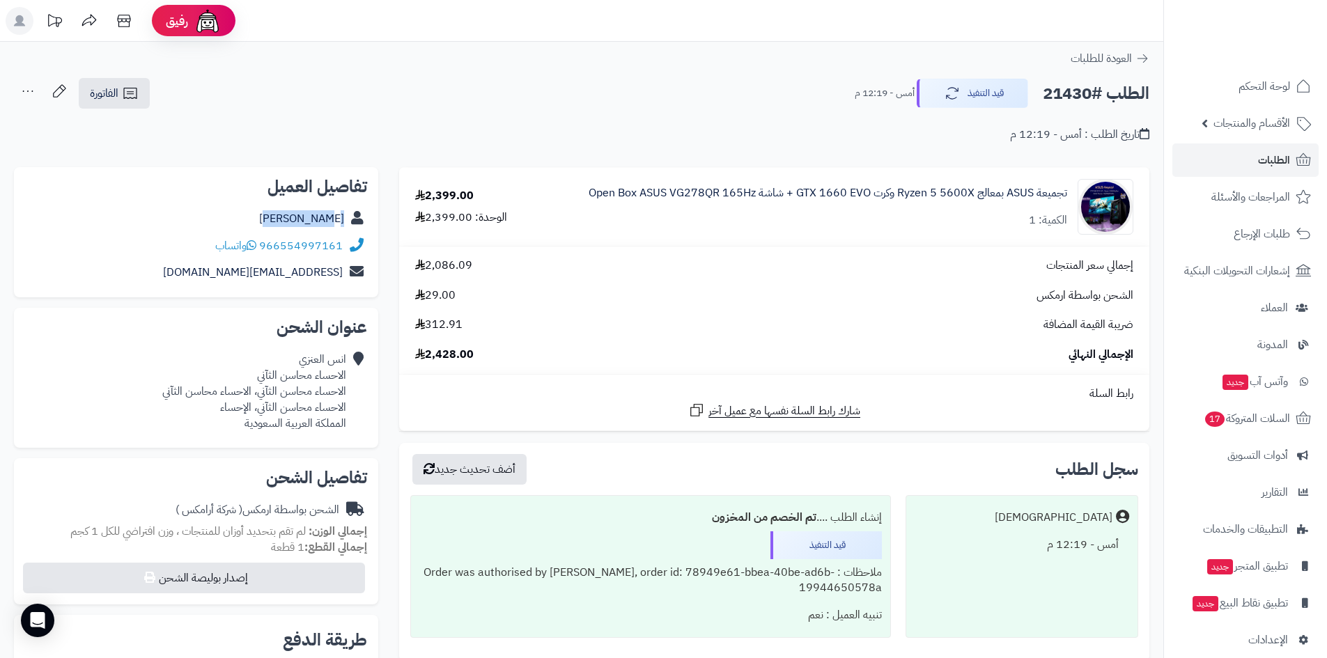
drag, startPoint x: 252, startPoint y: 214, endPoint x: 347, endPoint y: 222, distance: 95.1
click at [347, 222] on div "انس العنزي" at bounding box center [196, 219] width 342 height 27
copy div "انس العنزي"
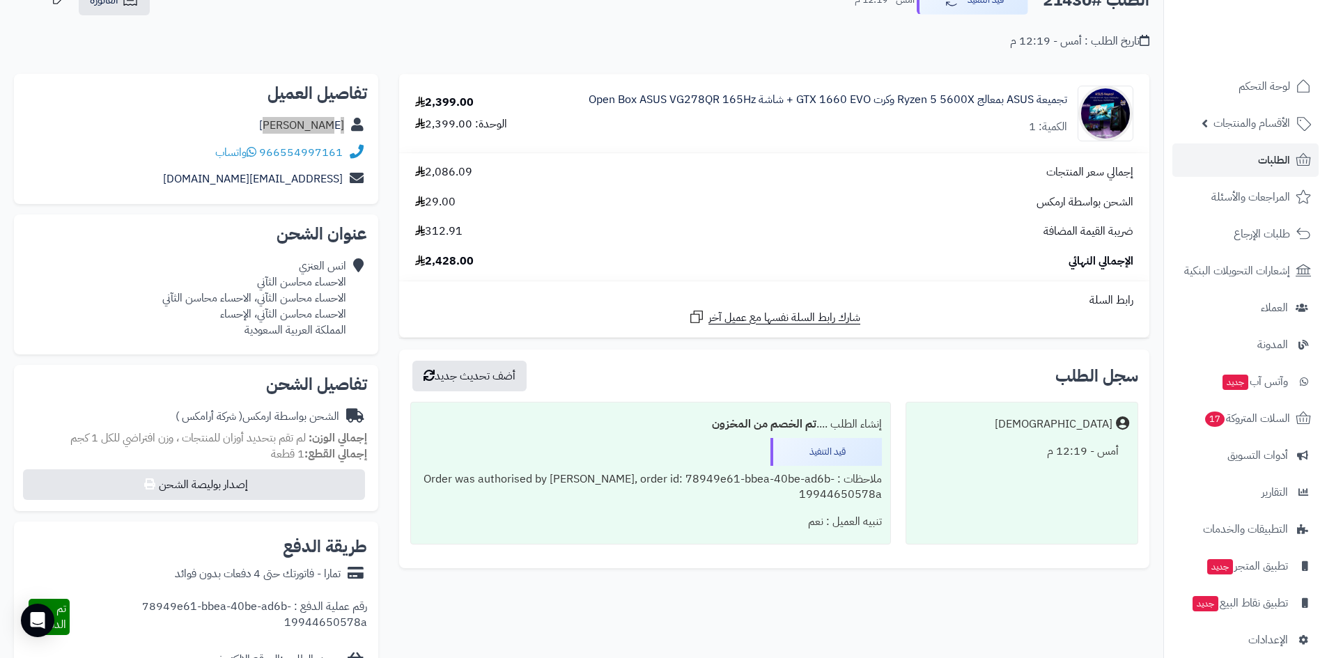
scroll to position [70, 0]
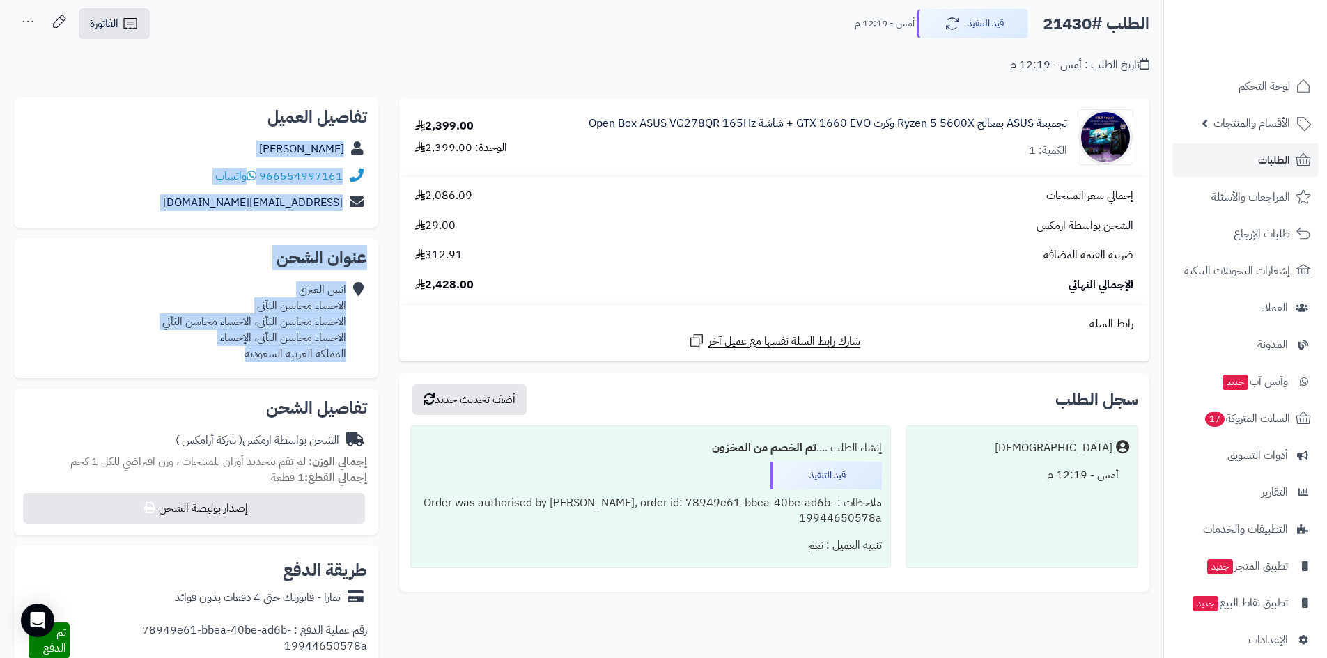
drag, startPoint x: 233, startPoint y: 351, endPoint x: 364, endPoint y: 154, distance: 236.3
click at [364, 154] on div "**********" at bounding box center [195, 512] width 385 height 828
copy div "انس العنزي 966554997161 واتساب anasdd933@gmail.com عنوان الشحن انس العنزي الاحس…"
click at [132, 378] on div "عنوان الشحن انس العنزي الاحساء محاسن الثآني الاحساء محاسن الثآني، الاحساء محاسن…" at bounding box center [196, 308] width 364 height 140
